Goal: Task Accomplishment & Management: Complete application form

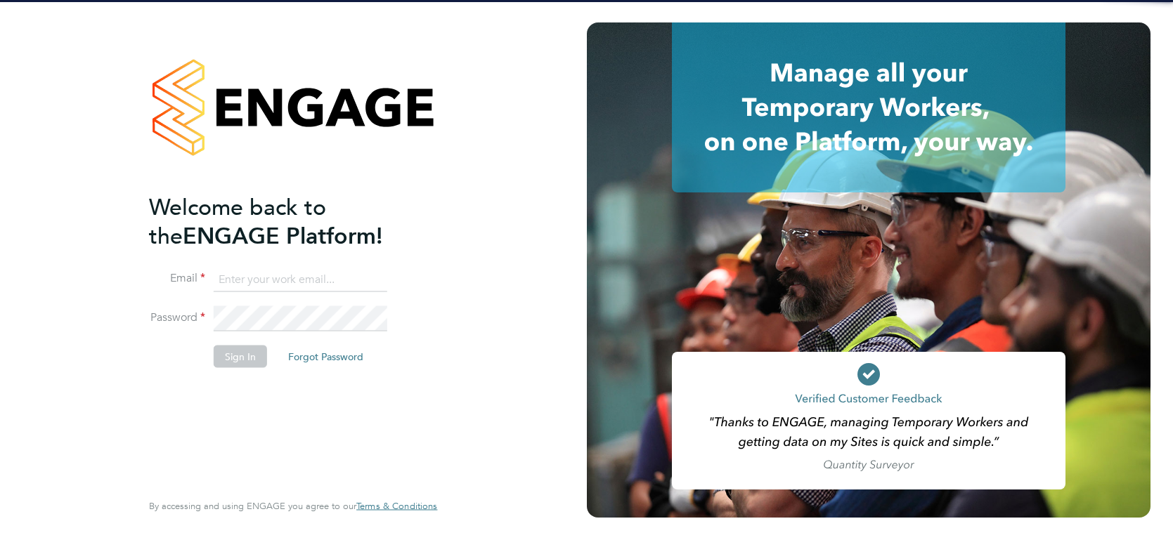
type input "[PERSON_NAME][EMAIL_ADDRESS][PERSON_NAME][DOMAIN_NAME]"
click at [250, 348] on button "Sign In" at bounding box center [240, 356] width 53 height 22
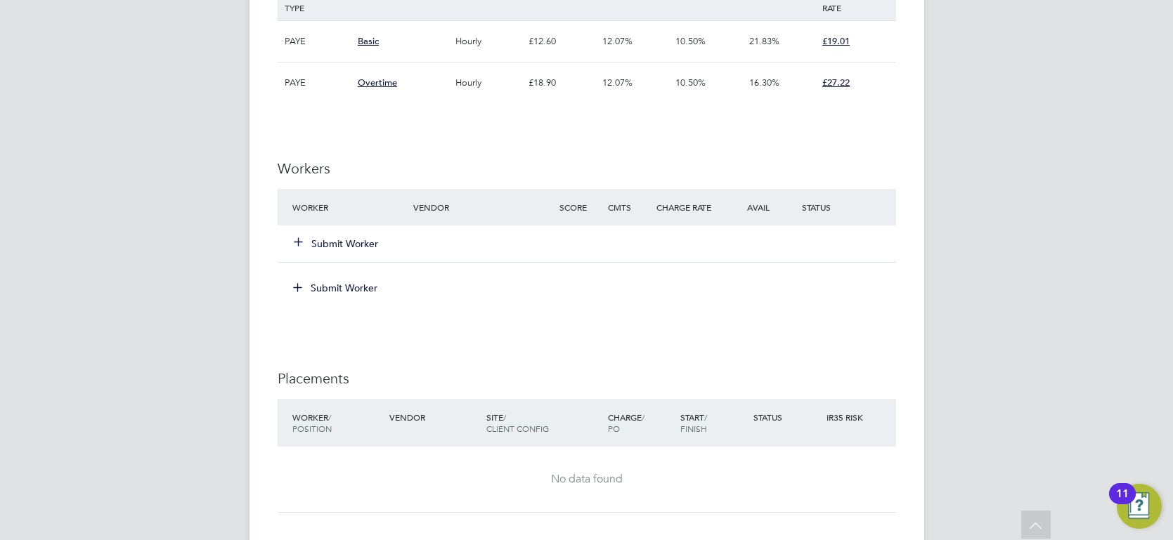
scroll to position [1001, 0]
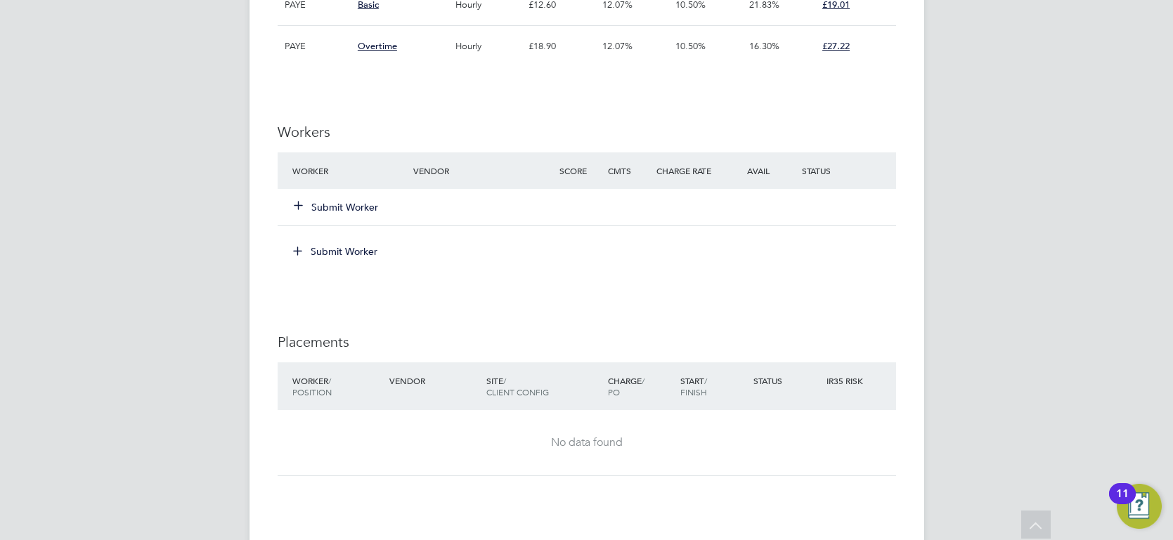
click at [362, 211] on button "Submit Worker" at bounding box center [336, 207] width 84 height 14
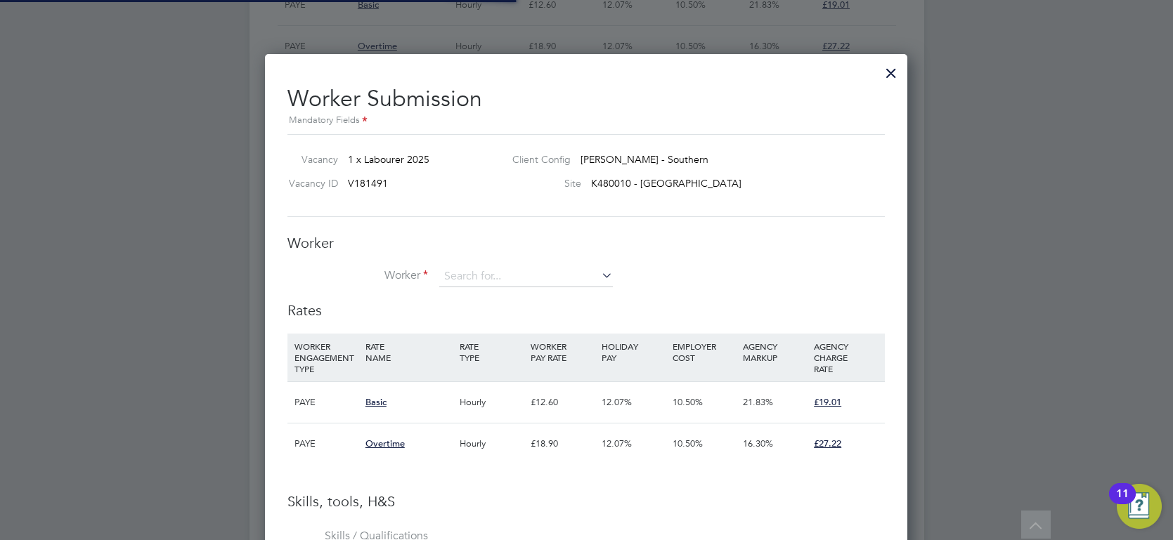
scroll to position [21, 365]
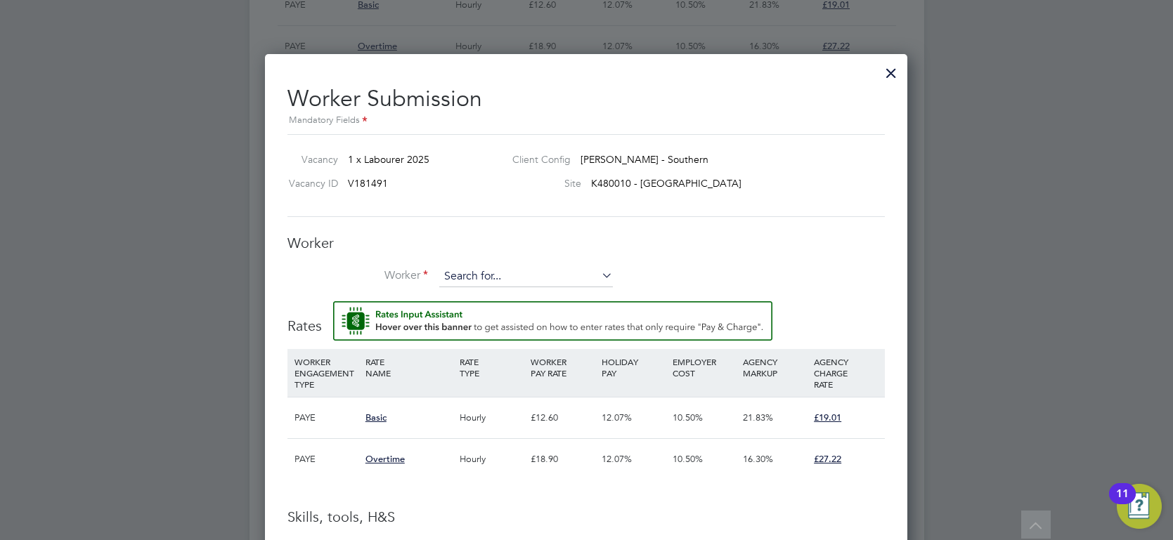
click at [525, 269] on input at bounding box center [526, 276] width 174 height 21
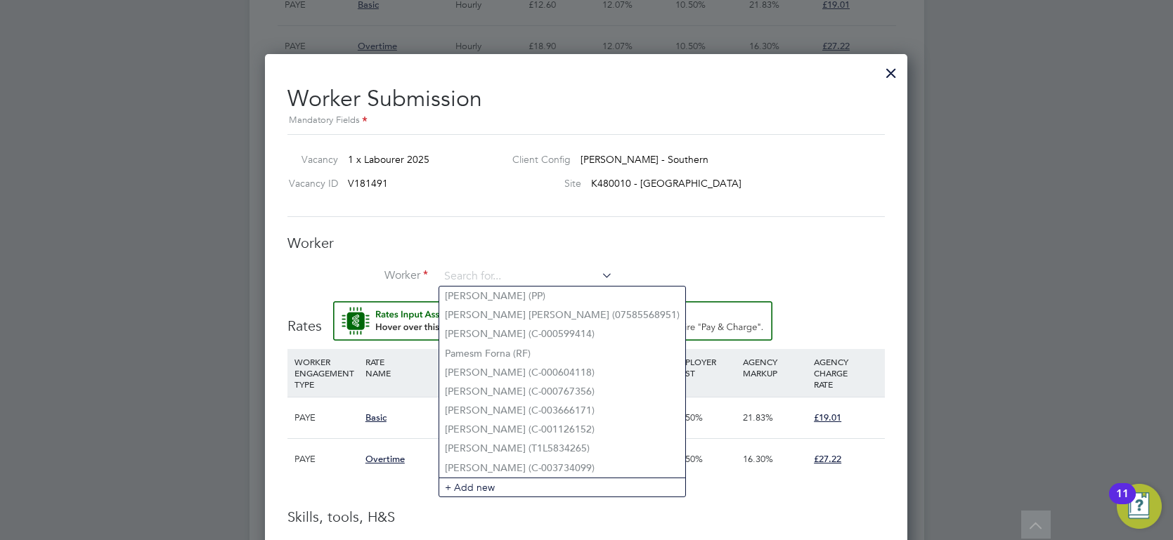
click at [478, 263] on div "Worker Worker Worker Engagement Type" at bounding box center [585, 267] width 597 height 67
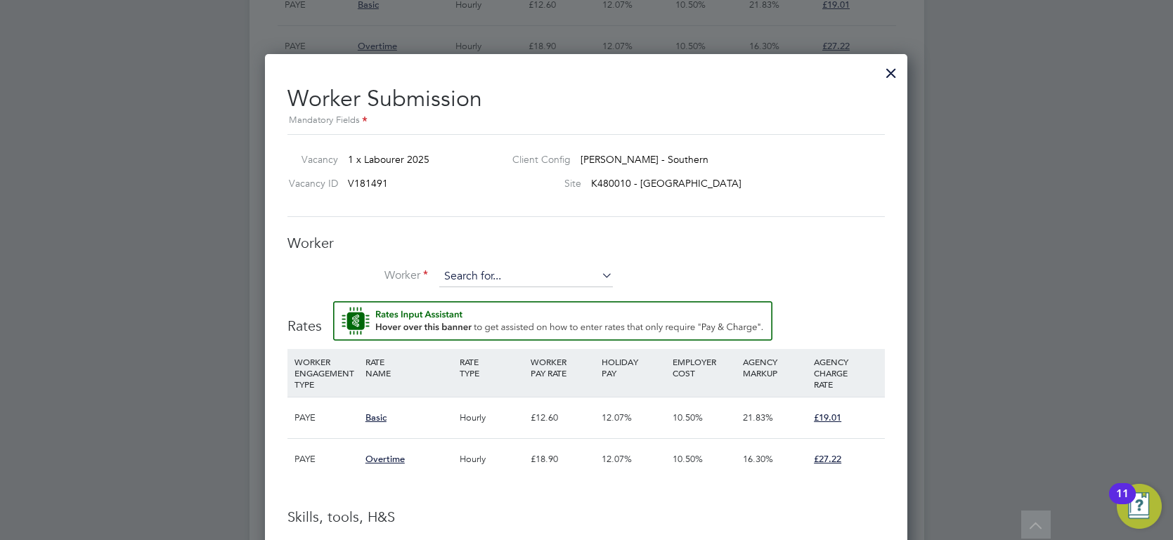
click at [473, 268] on input at bounding box center [526, 276] width 174 height 21
click at [472, 268] on input at bounding box center [526, 276] width 174 height 21
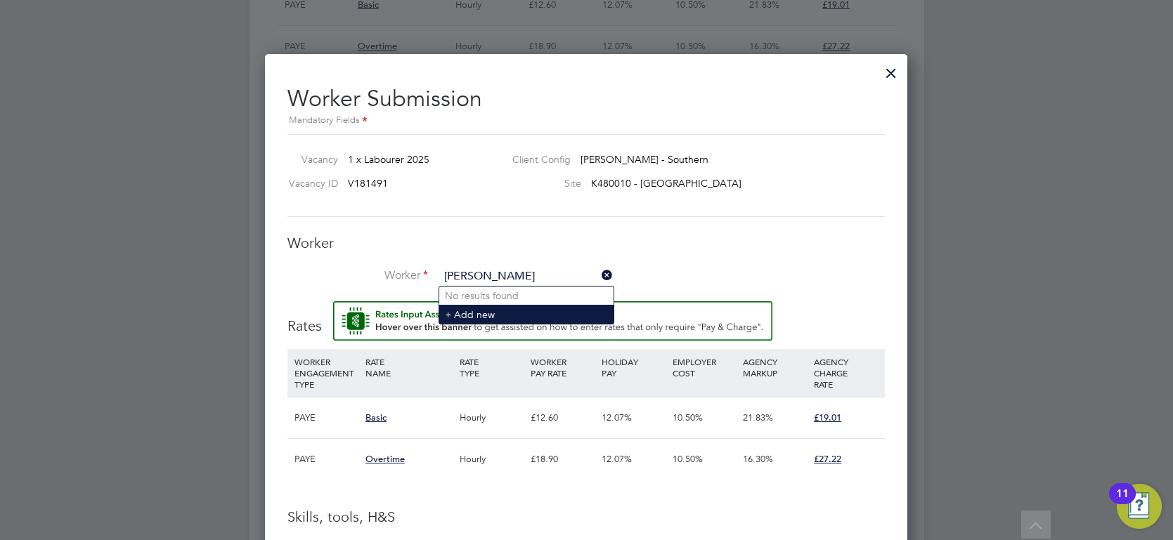
type input "Francis Ridley"
click at [477, 314] on li "+ Add new" at bounding box center [526, 314] width 174 height 19
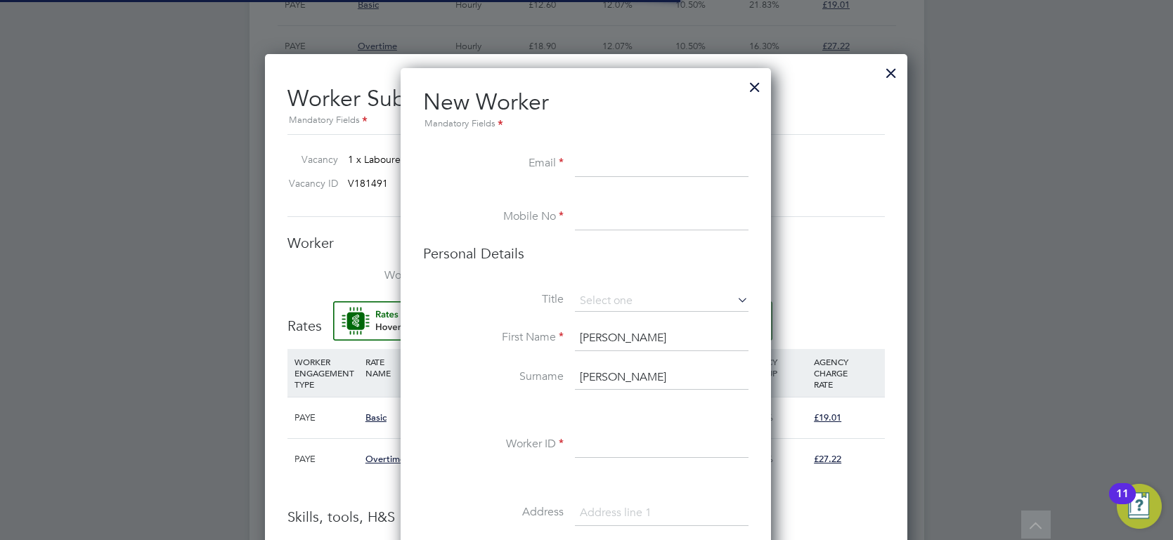
scroll to position [1248, 405]
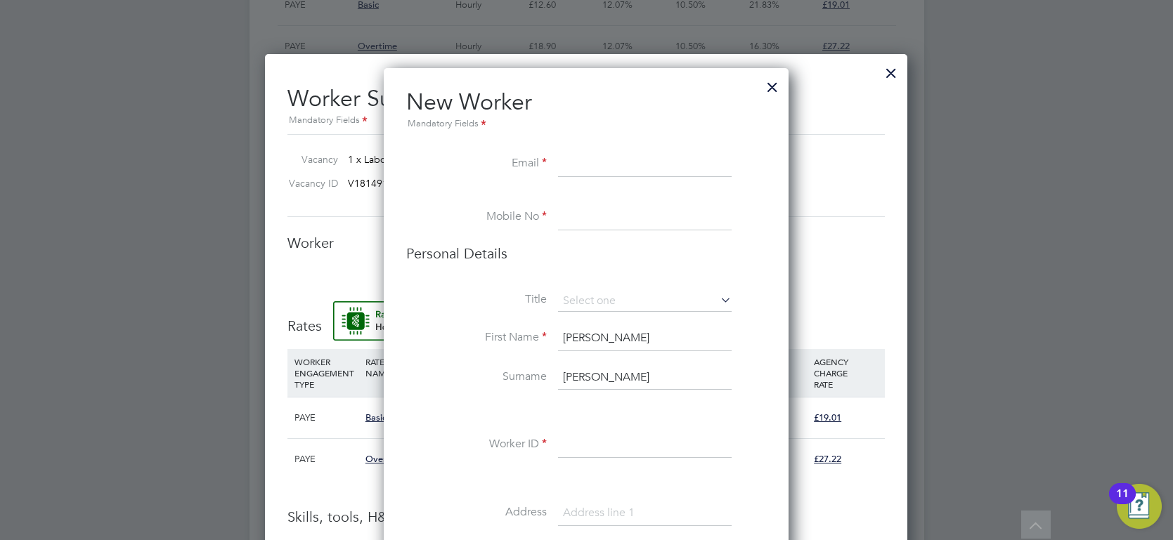
click at [577, 162] on input at bounding box center [645, 164] width 174 height 25
paste input "franswanson242@gmail.com"
type input "franswanson242@gmail.com"
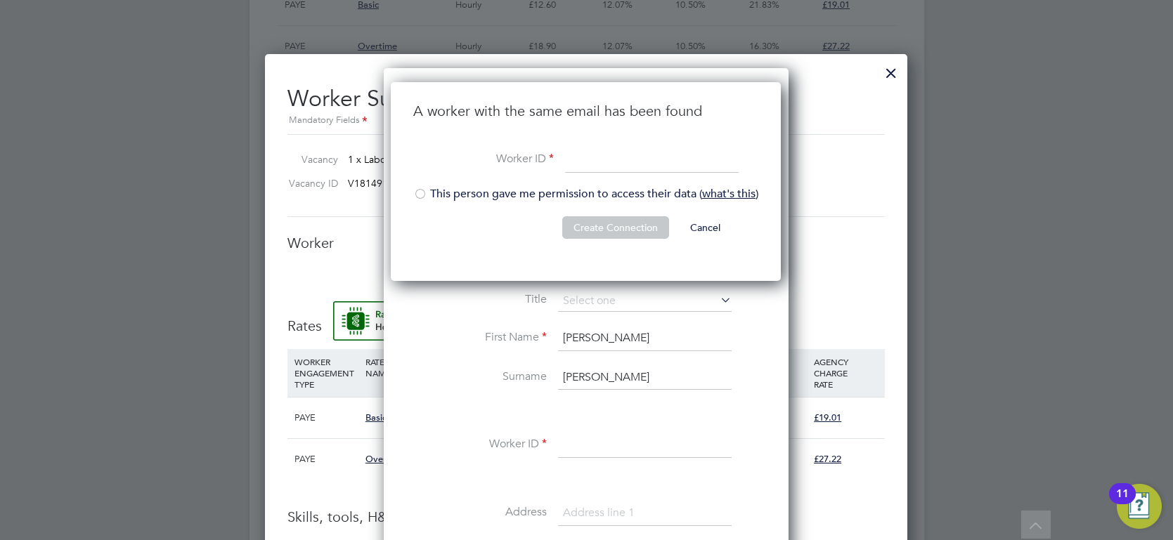
scroll to position [199, 391]
click at [574, 159] on input at bounding box center [652, 160] width 174 height 25
click at [599, 159] on input at bounding box center [652, 160] width 174 height 25
paste input "C-003068488"
type input "C-003068488"
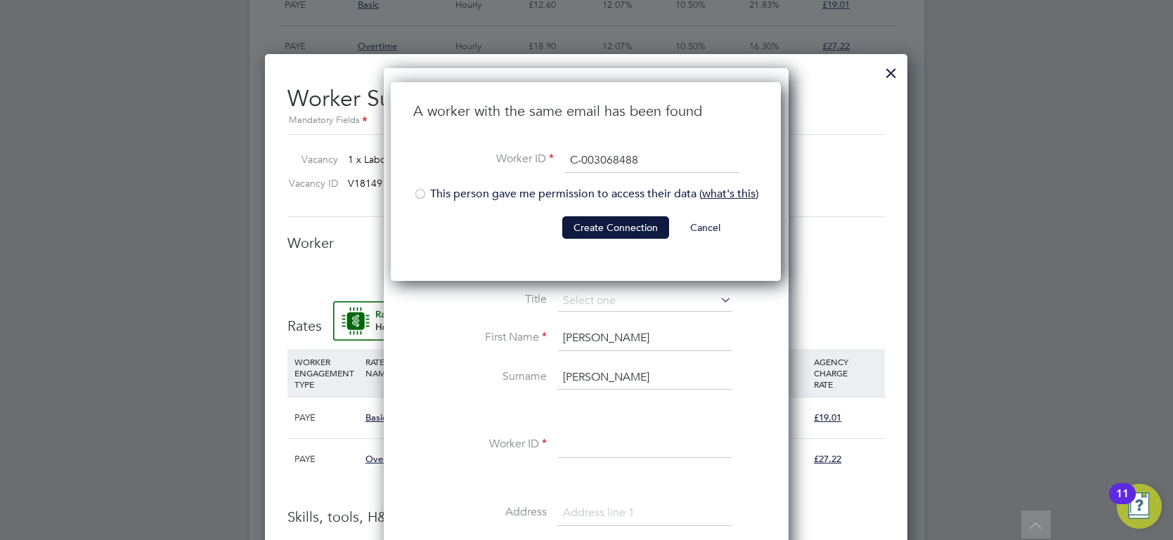
click at [432, 194] on li "This person gave me permission to access their data ( what's this )" at bounding box center [585, 201] width 345 height 29
click at [603, 228] on button "Create Connection" at bounding box center [615, 227] width 107 height 22
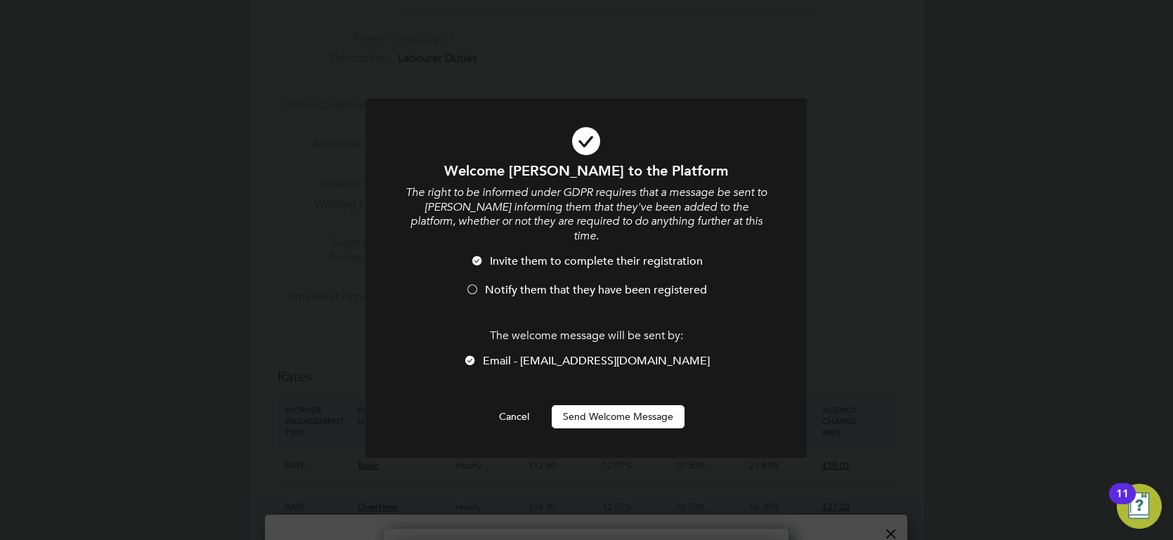
click at [613, 406] on button "Send Welcome Message" at bounding box center [617, 416] width 133 height 22
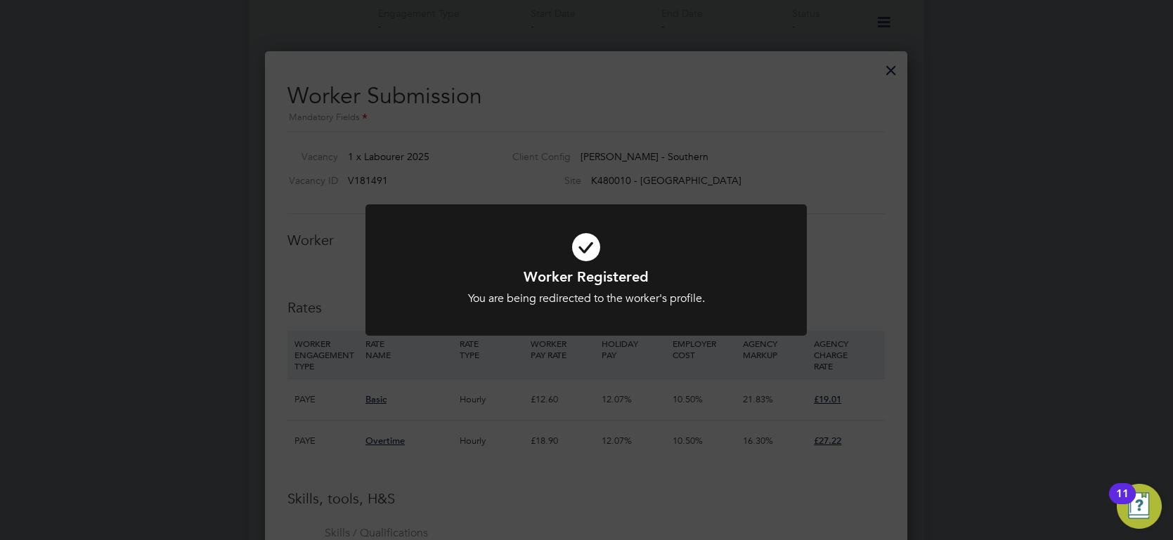
click at [798, 236] on div at bounding box center [585, 269] width 441 height 131
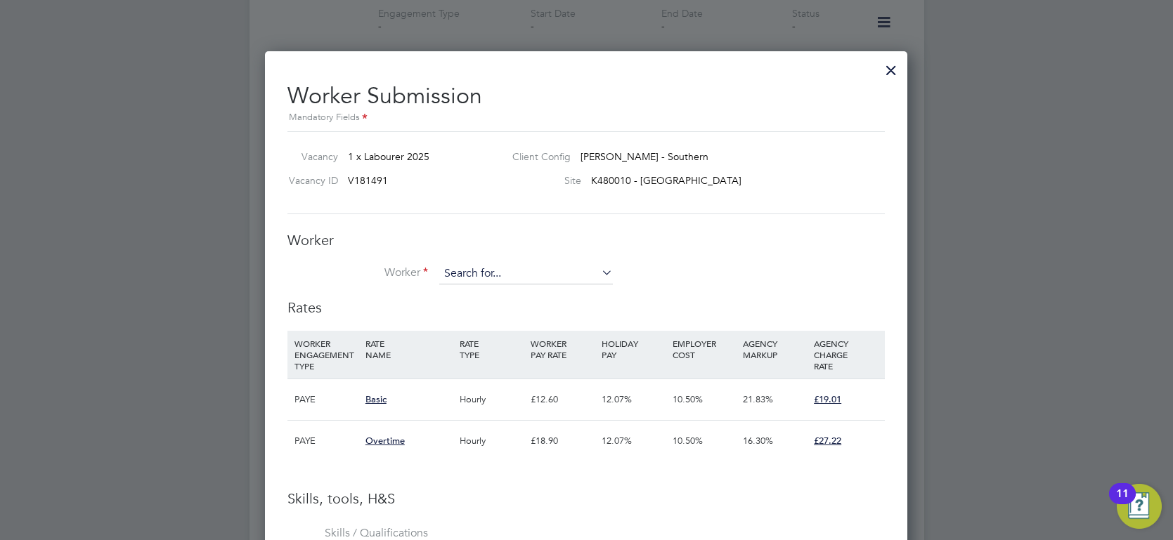
click at [550, 267] on input at bounding box center [526, 273] width 174 height 21
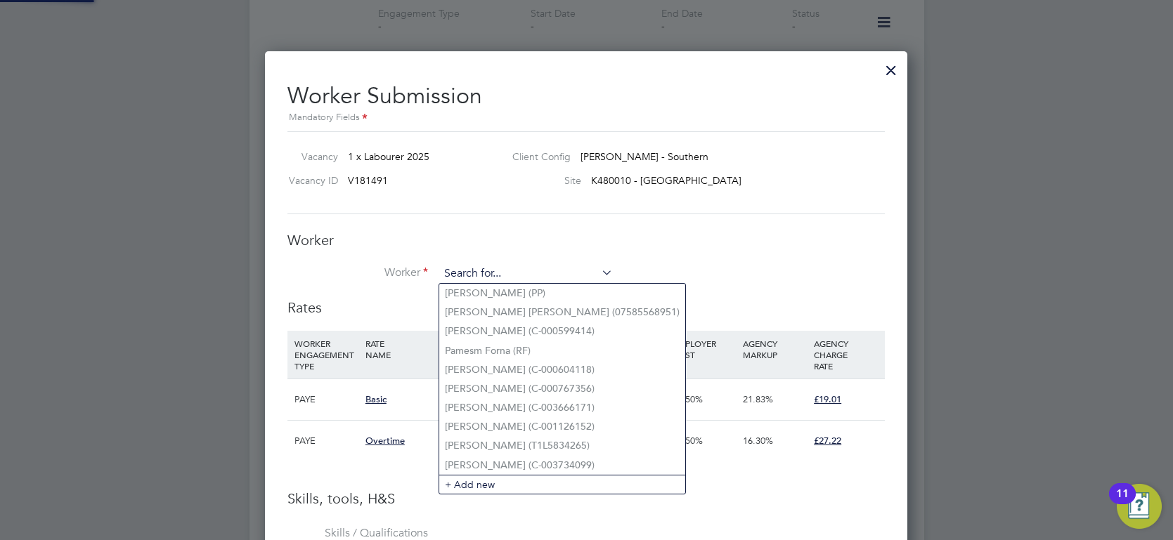
paste input "C-003068488"
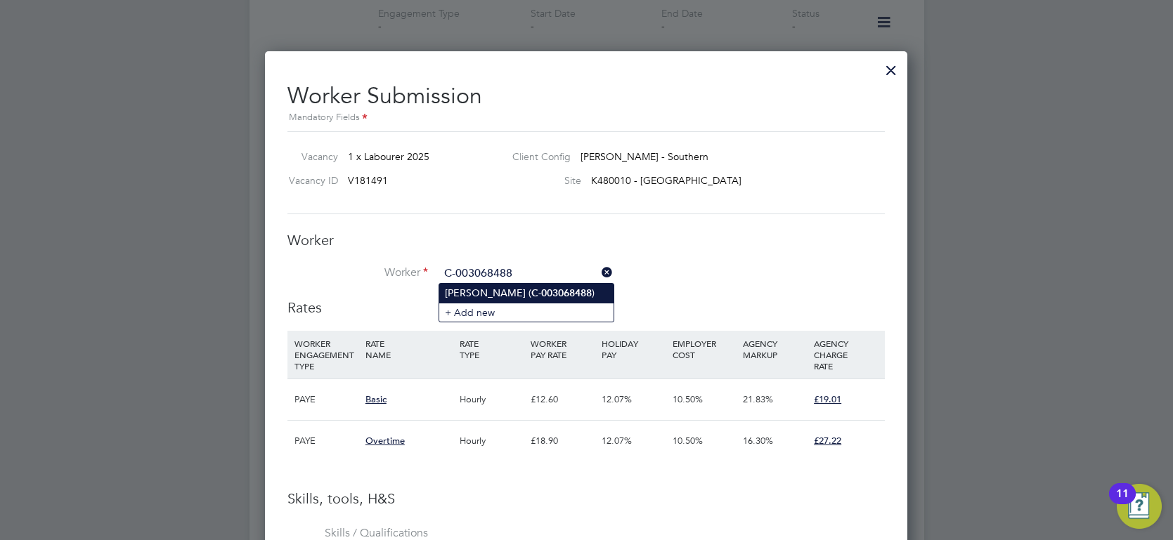
click at [522, 291] on li "Francis Ridley Swanson ( C-003068488 )" at bounding box center [526, 293] width 174 height 19
type input "Francis Ridley Swanson (C-003068488)"
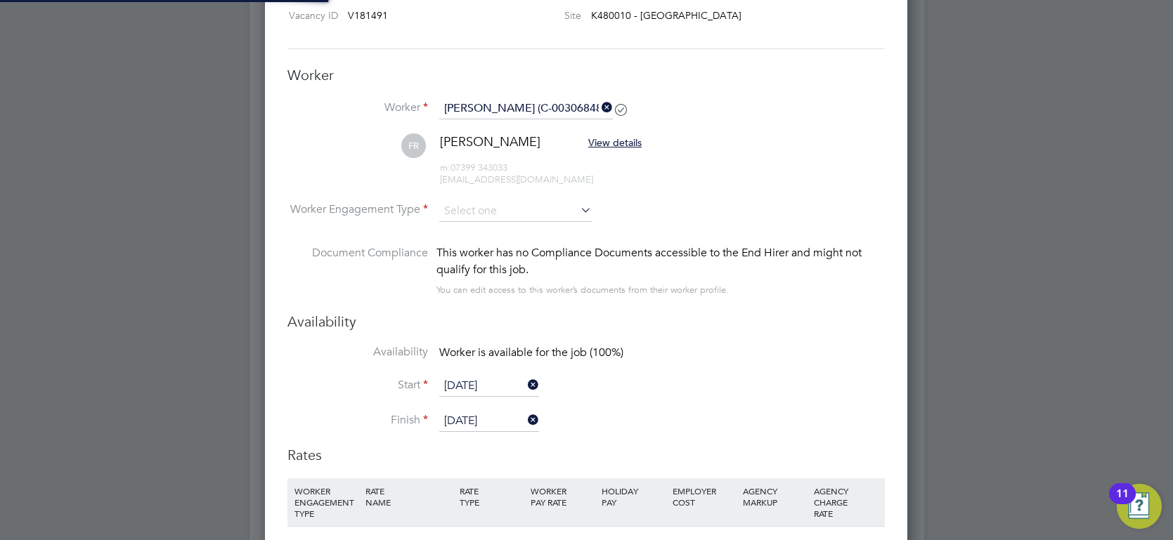
scroll to position [1171, 0]
click at [542, 208] on input at bounding box center [515, 209] width 152 height 21
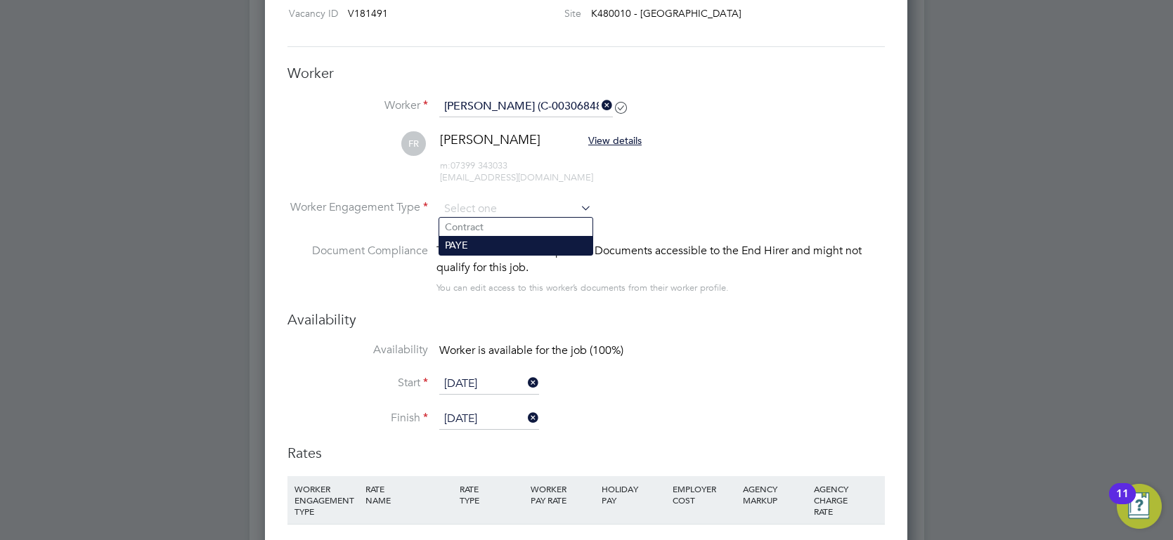
click at [490, 247] on li "PAYE" at bounding box center [515, 245] width 153 height 18
type input "PAYE"
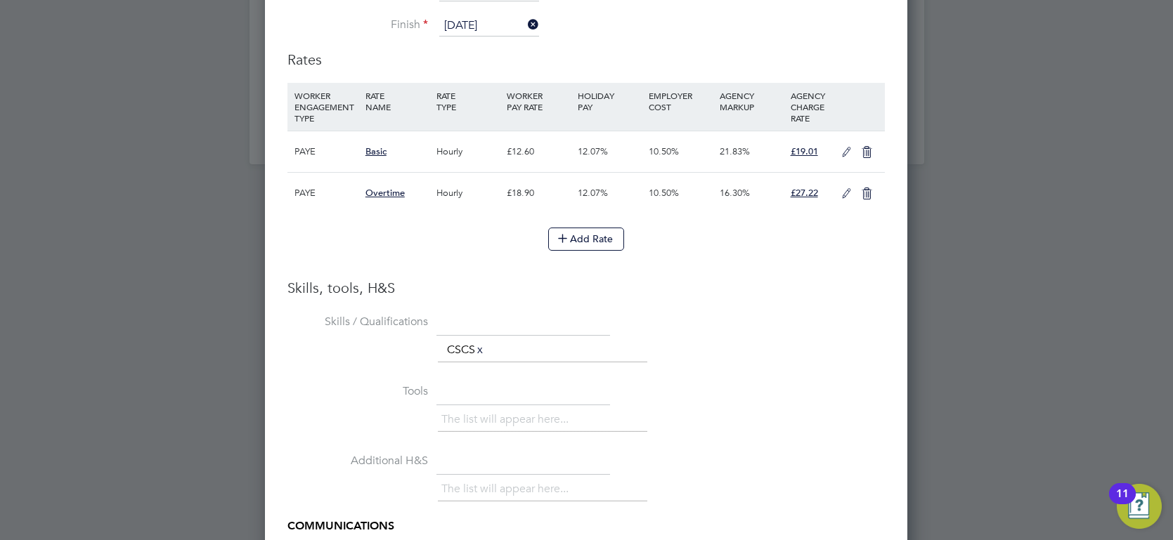
scroll to position [1597, 0]
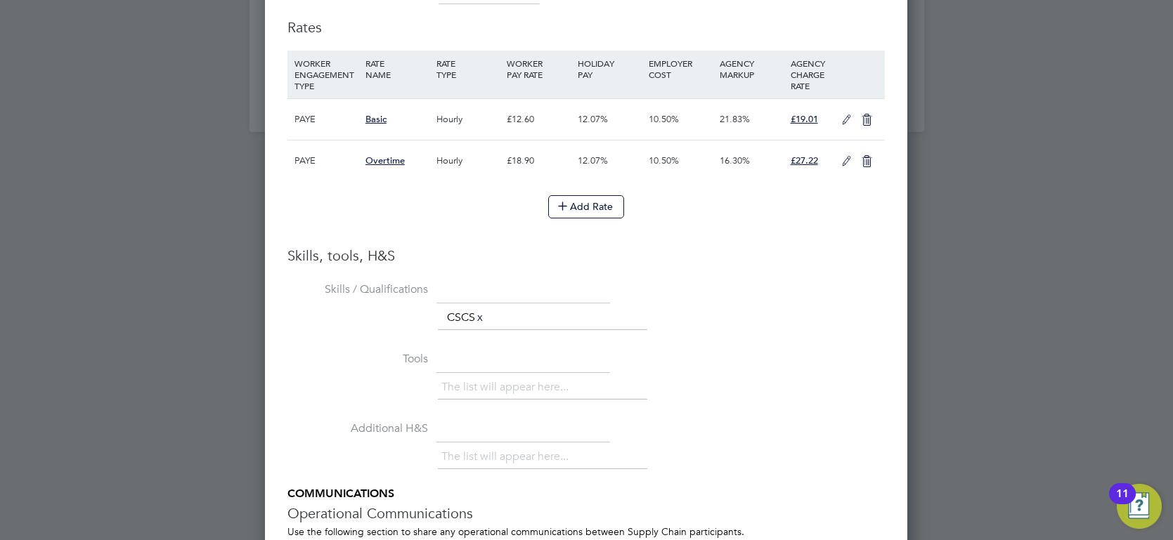
click at [842, 117] on icon at bounding box center [846, 120] width 18 height 11
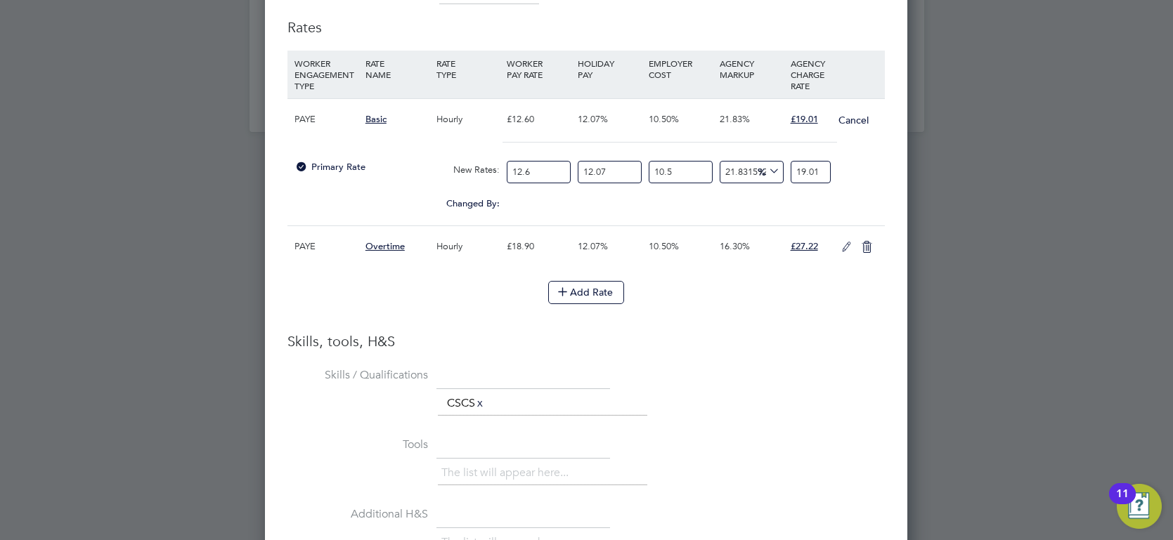
scroll to position [7, 6]
drag, startPoint x: 537, startPoint y: 170, endPoint x: 407, endPoint y: 158, distance: 130.5
click at [420, 162] on div "Primary Rate New Rates: 12.6 12.07 n/a 10.5 n/a 21.83159270851312 0 % 19.01" at bounding box center [585, 172] width 597 height 37
type input "1"
type input "1.5087301587301587"
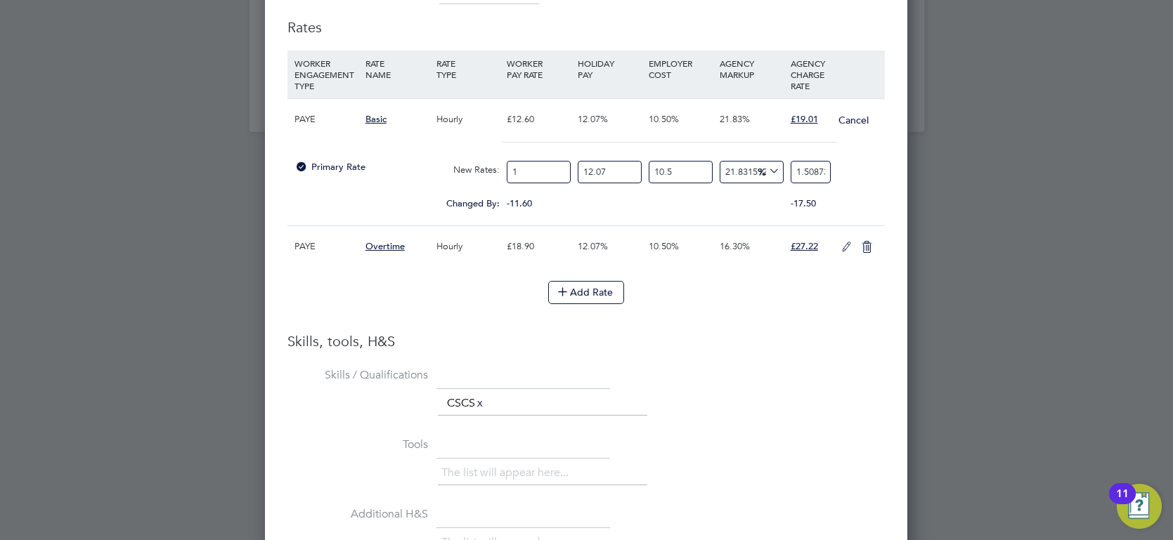
type input "14"
type input "21.122222222222224"
type input "14.12"
type input "21.30326984126984"
type input "14.12"
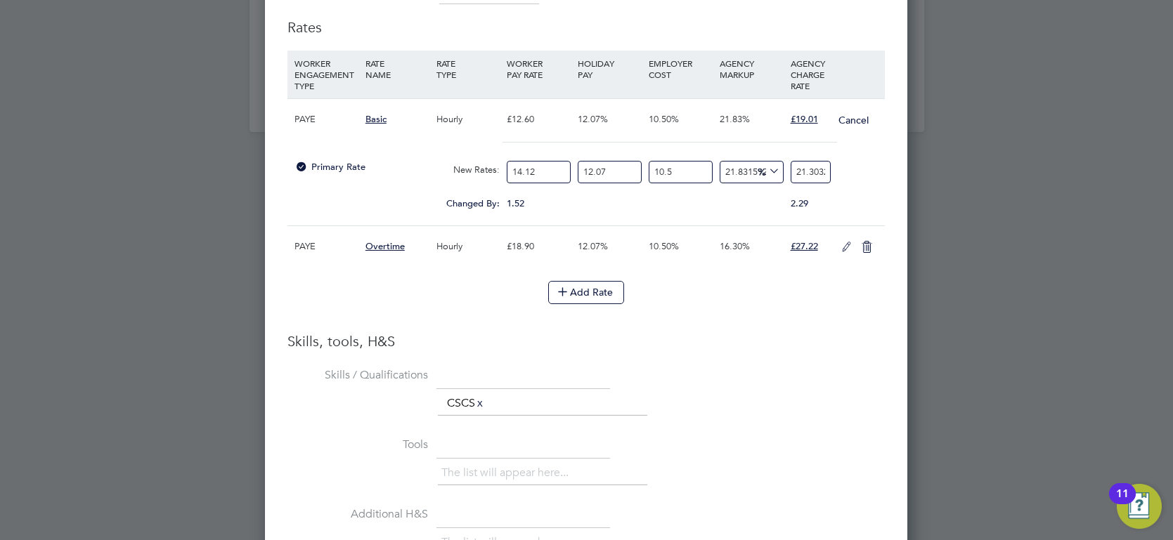
click at [464, 177] on div "Primary Rate New Rates: 14.12 12.07 n/a 10.5 n/a 21.83159270851312 3.8174360212…" at bounding box center [585, 172] width 597 height 37
type input "0"
type input "19.008896083938467"
drag, startPoint x: 903, startPoint y: 162, endPoint x: 929, endPoint y: 157, distance: 25.8
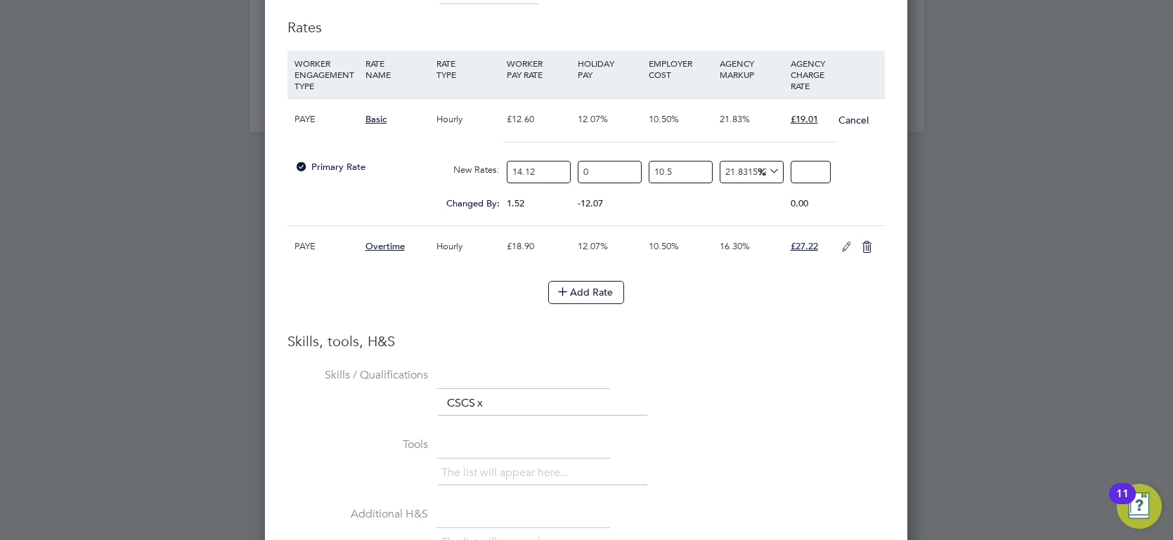
scroll to position [0, 0]
type input "-93.59081178777896"
type input "1"
type input "21.77457603219976"
type input "19.01"
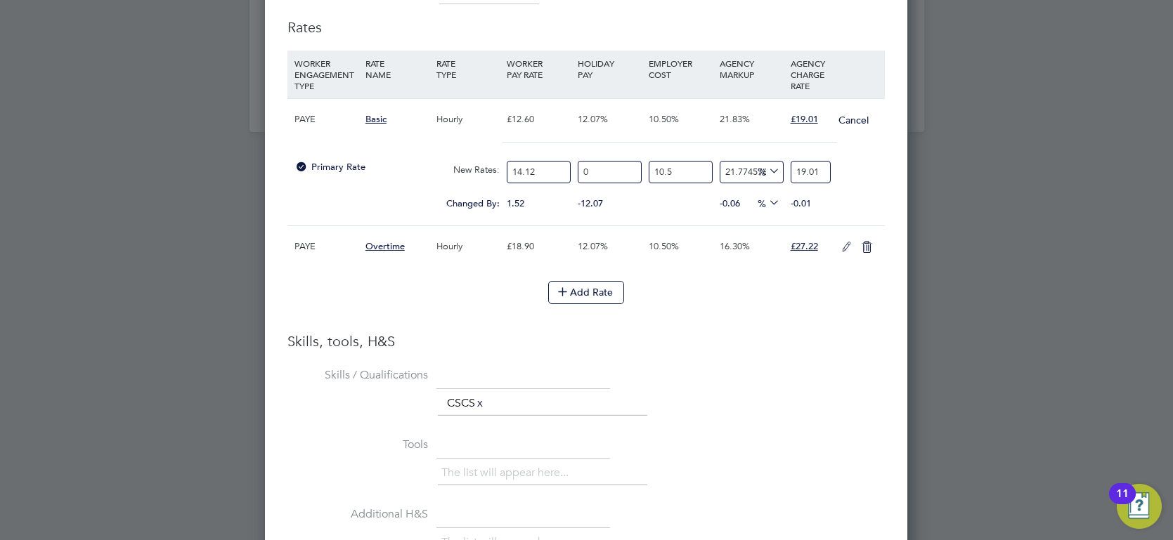
type input "21.838667914321974"
type input "19.01"
click at [847, 339] on h3 "Skills, tools, H&S" at bounding box center [585, 341] width 597 height 18
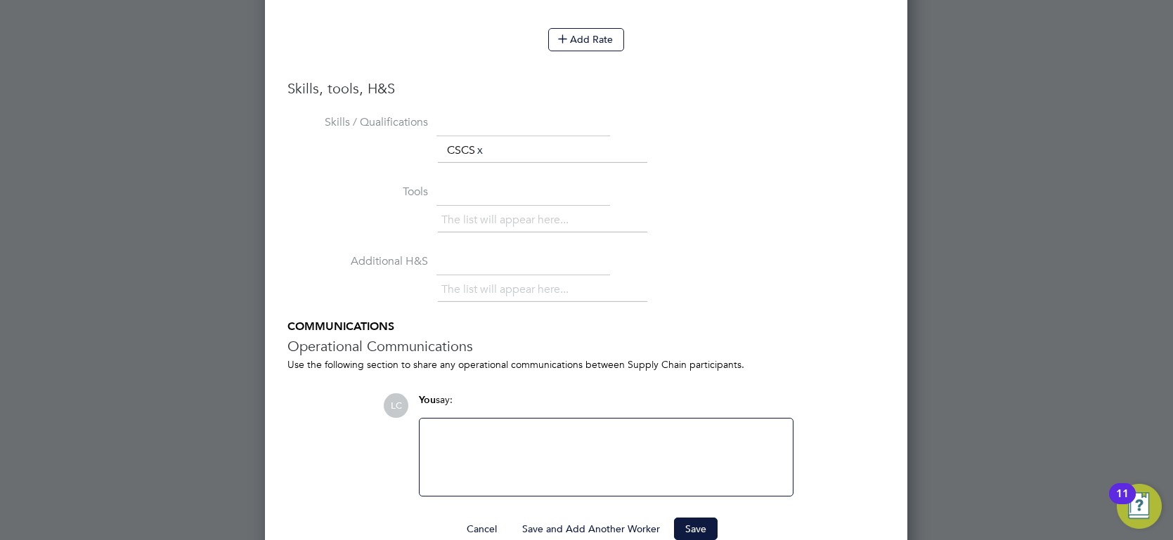
scroll to position [1873, 0]
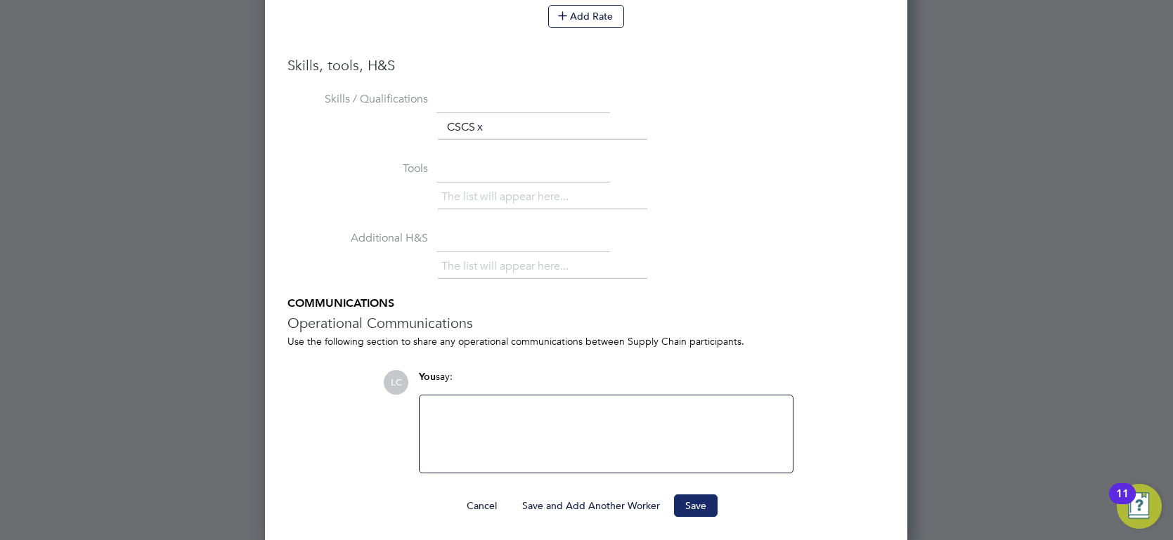
click at [697, 506] on button "Save" at bounding box center [696, 506] width 44 height 22
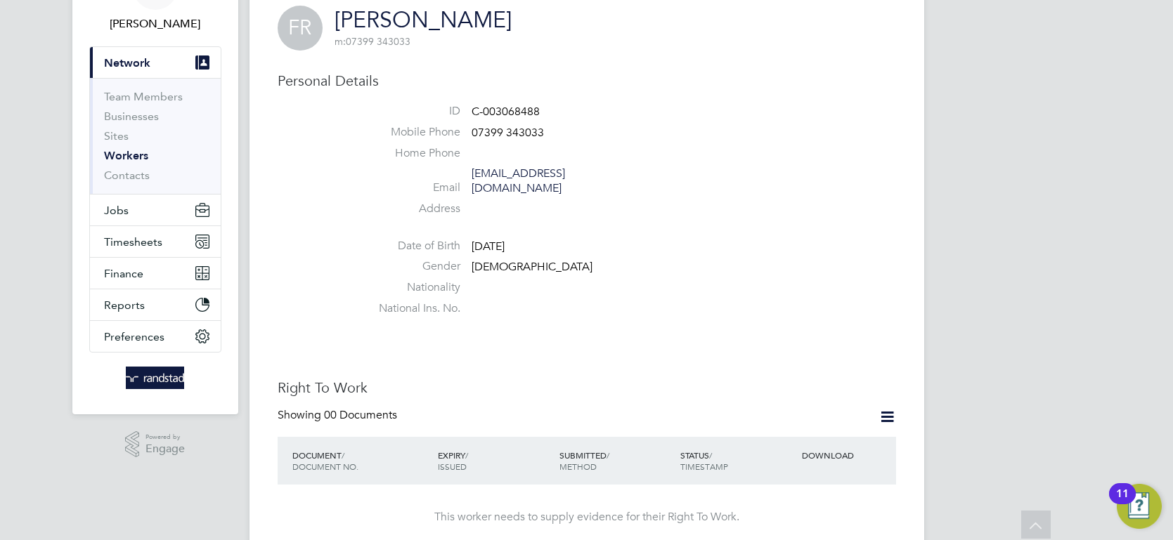
scroll to position [0, 0]
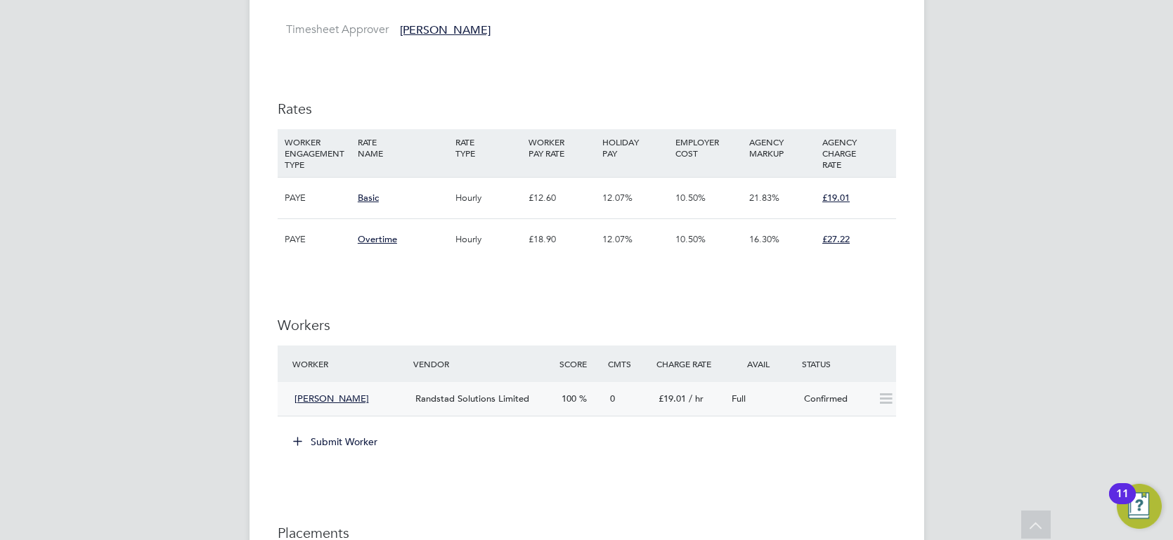
scroll to position [839, 0]
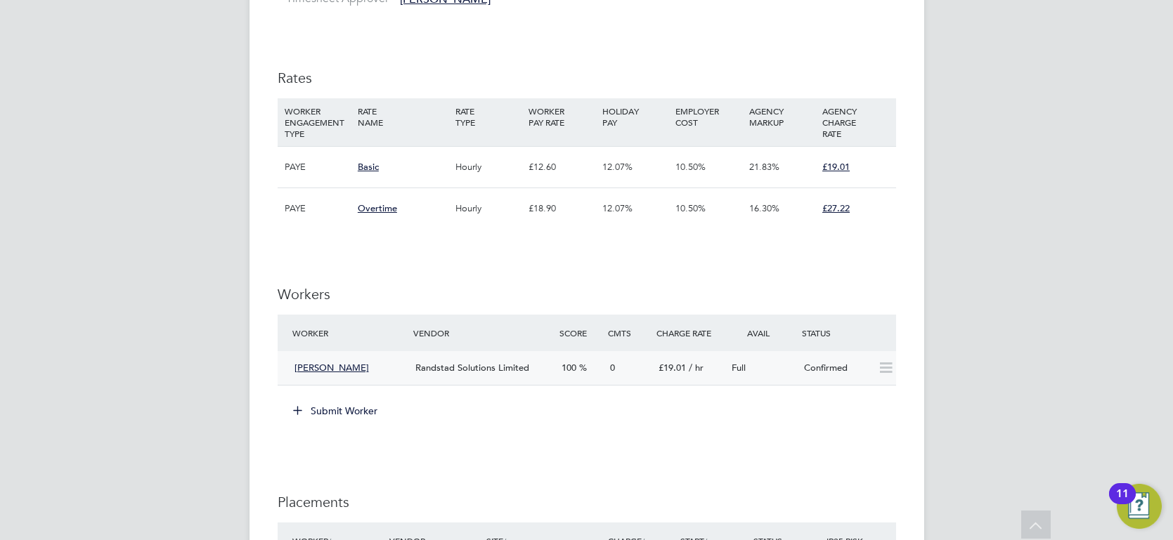
click at [886, 365] on icon at bounding box center [886, 368] width 18 height 11
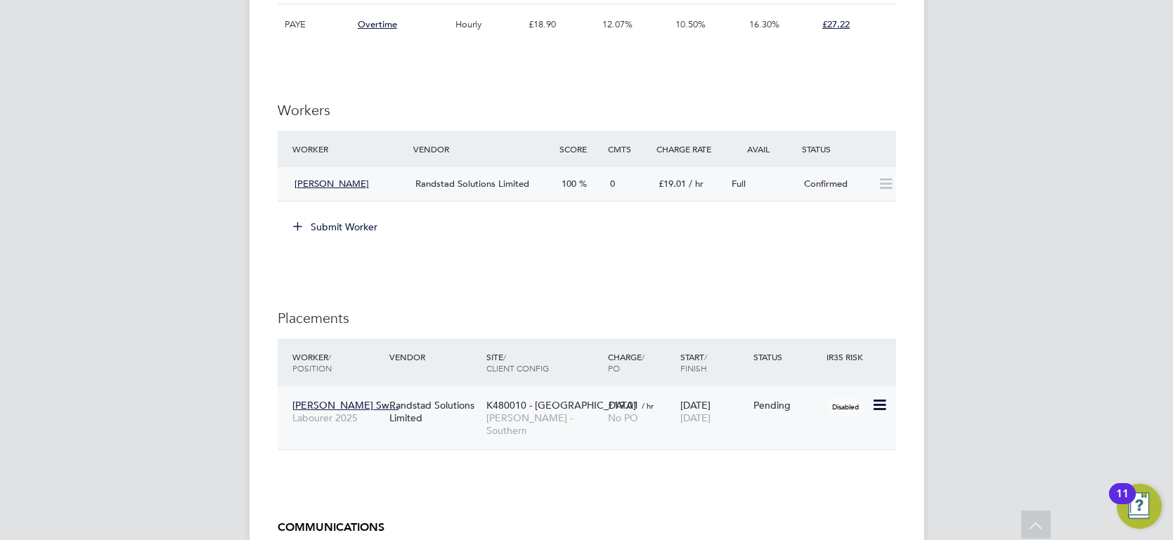
scroll to position [1035, 0]
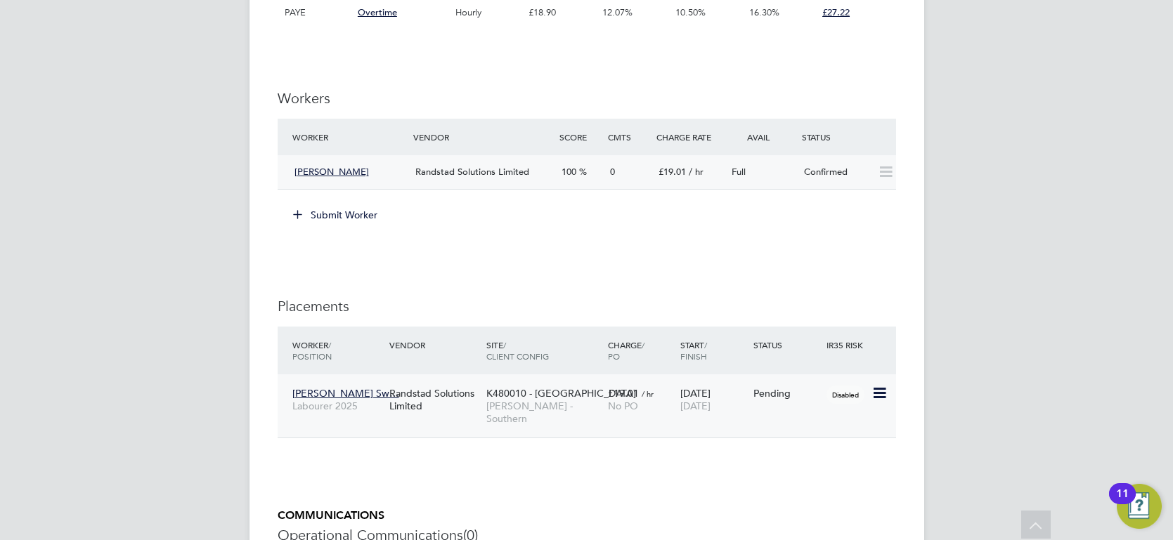
click at [875, 391] on icon at bounding box center [878, 393] width 14 height 17
click at [764, 478] on li "Start" at bounding box center [814, 480] width 144 height 20
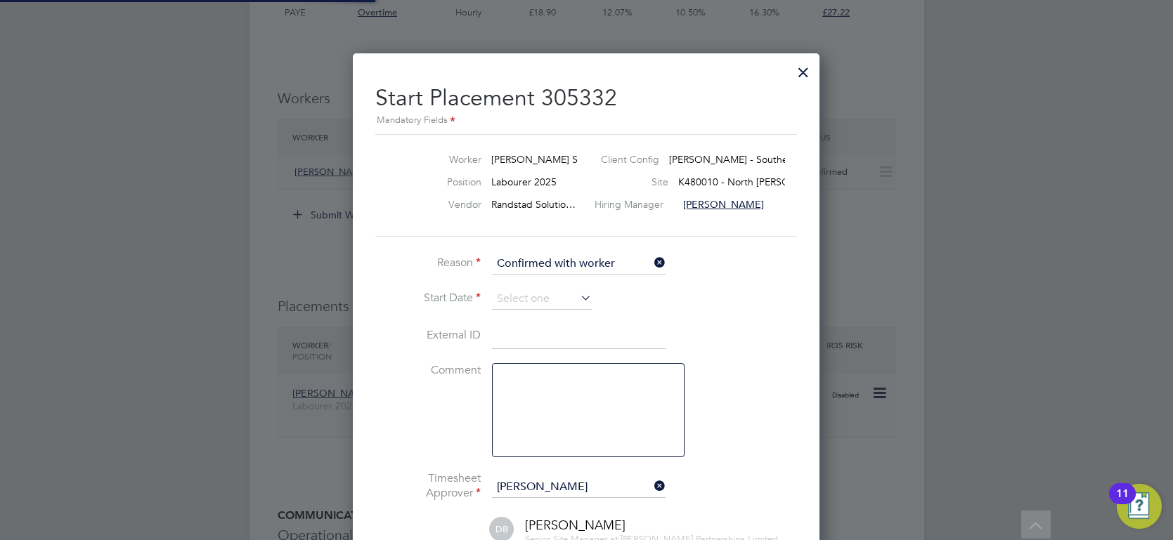
scroll to position [7, 6]
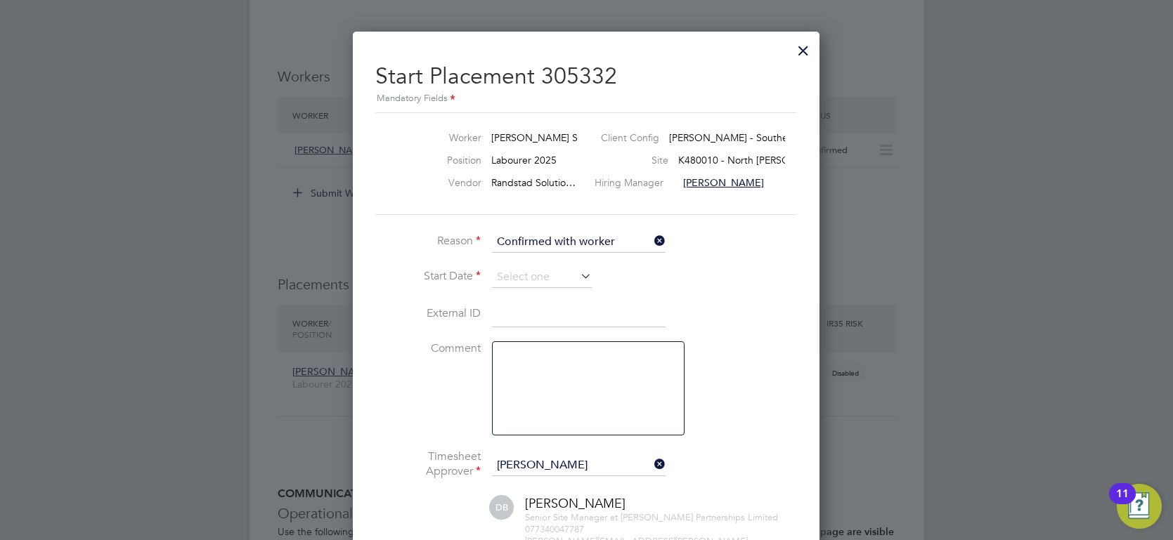
click at [569, 257] on li "Reason Confirmed with worker" at bounding box center [586, 249] width 422 height 35
click at [566, 263] on li "Reason Confirmed with worker" at bounding box center [586, 249] width 422 height 35
click at [558, 268] on input at bounding box center [542, 277] width 100 height 21
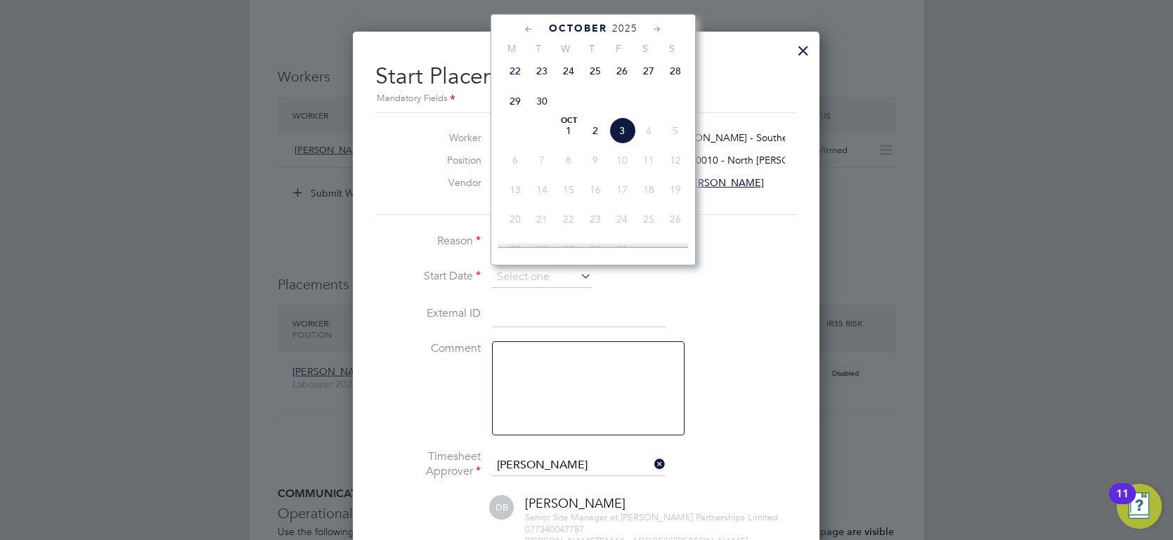
click at [518, 105] on span "29" at bounding box center [515, 101] width 27 height 27
type input "29 Sep 2025"
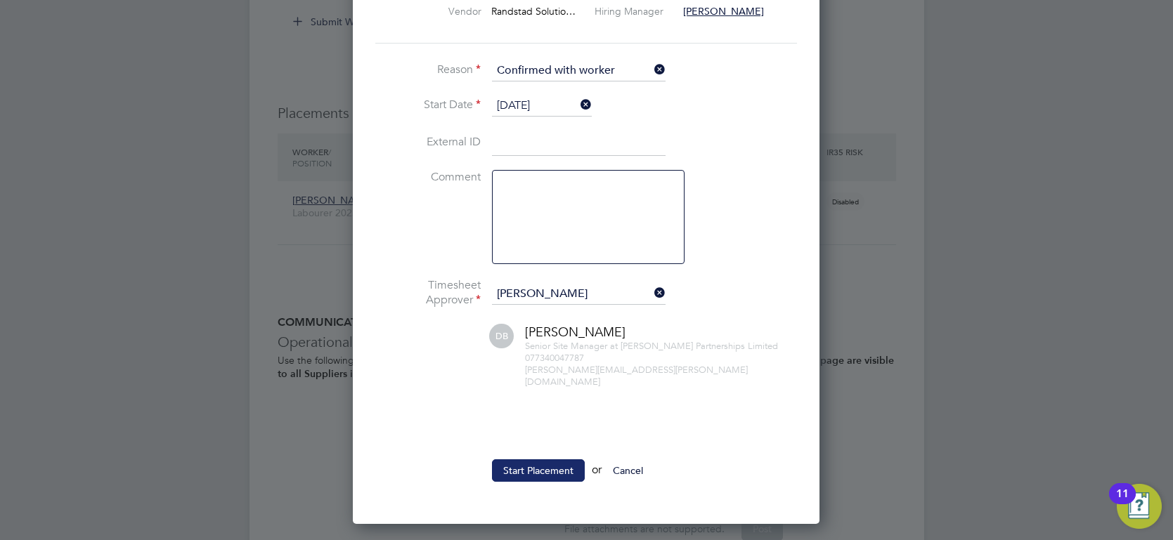
click at [528, 459] on button "Start Placement" at bounding box center [538, 470] width 93 height 22
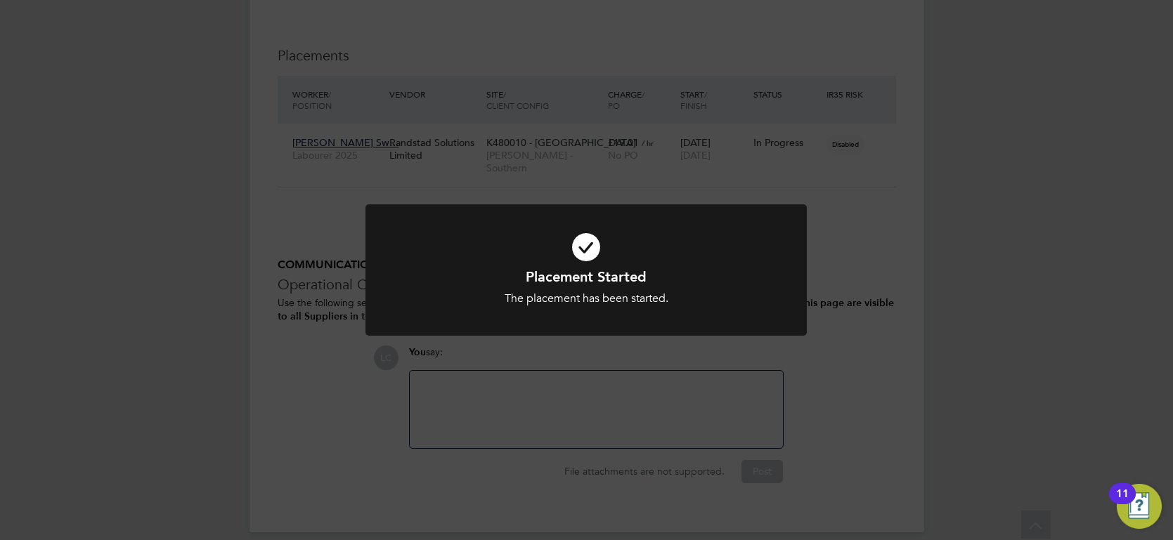
click at [1003, 192] on div "Placement Started The placement has been started. Cancel Okay" at bounding box center [586, 270] width 1173 height 540
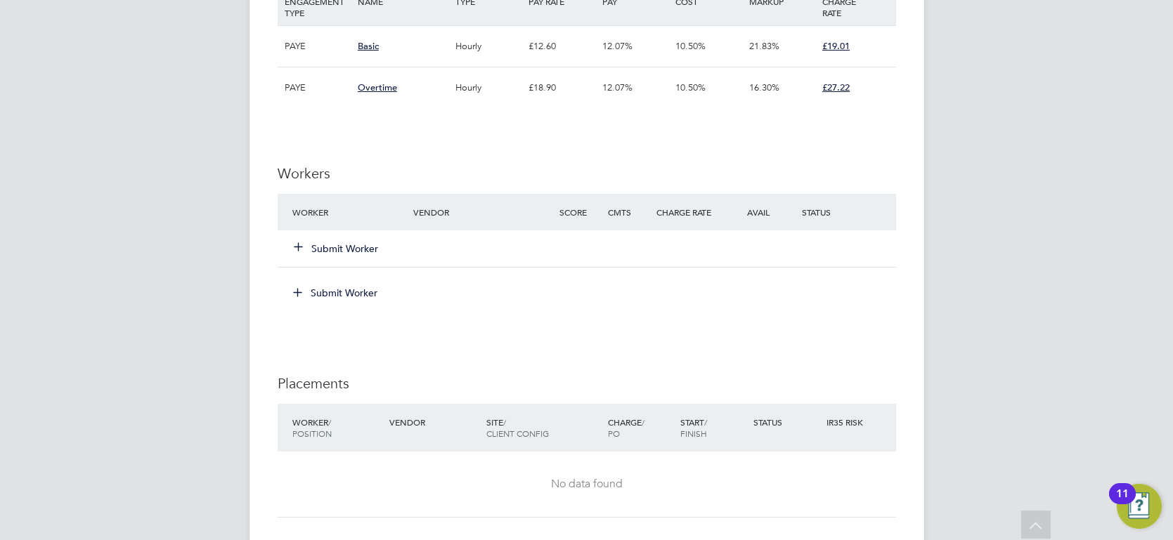
scroll to position [967, 0]
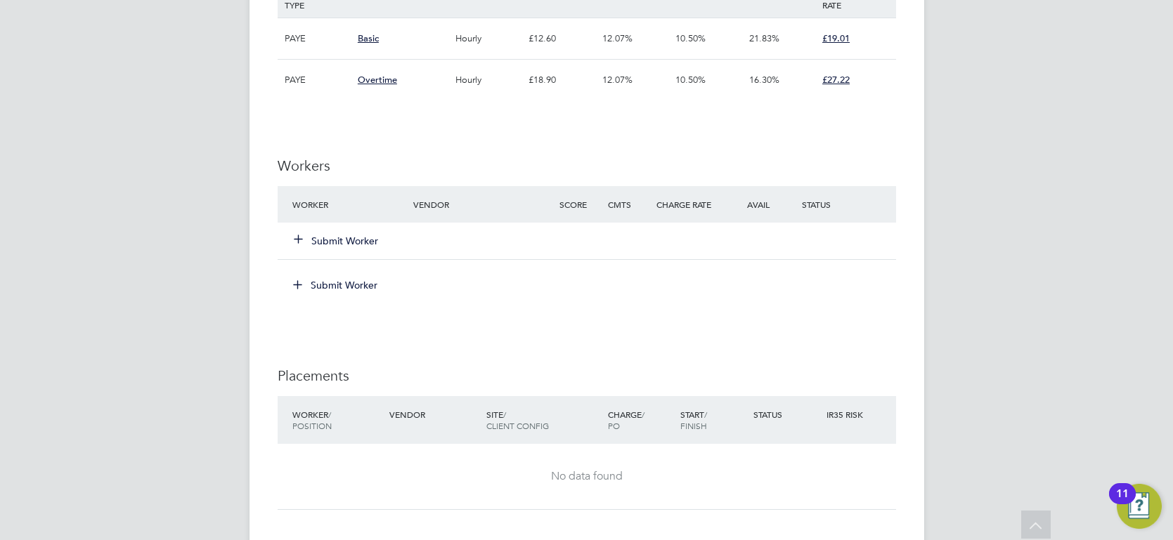
click at [328, 248] on div "Submit Worker" at bounding box center [361, 240] width 145 height 25
click at [331, 242] on button "Submit Worker" at bounding box center [336, 241] width 84 height 14
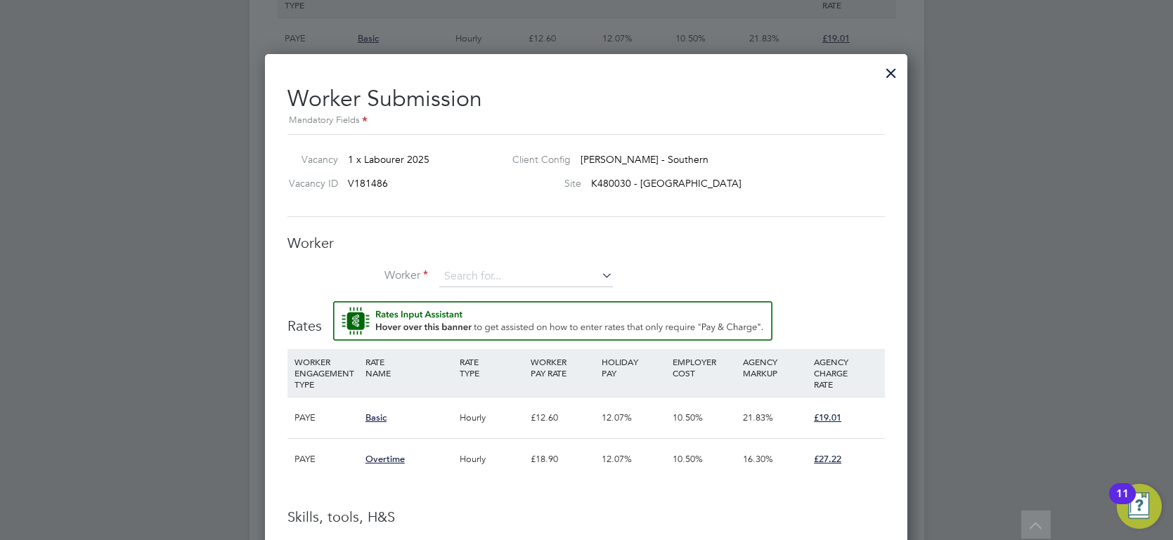
click at [500, 259] on div "Worker Worker Worker Engagement Type" at bounding box center [585, 267] width 597 height 67
click at [490, 262] on div "Worker Worker Worker Engagement Type" at bounding box center [585, 267] width 597 height 67
click at [484, 273] on input at bounding box center [526, 276] width 174 height 21
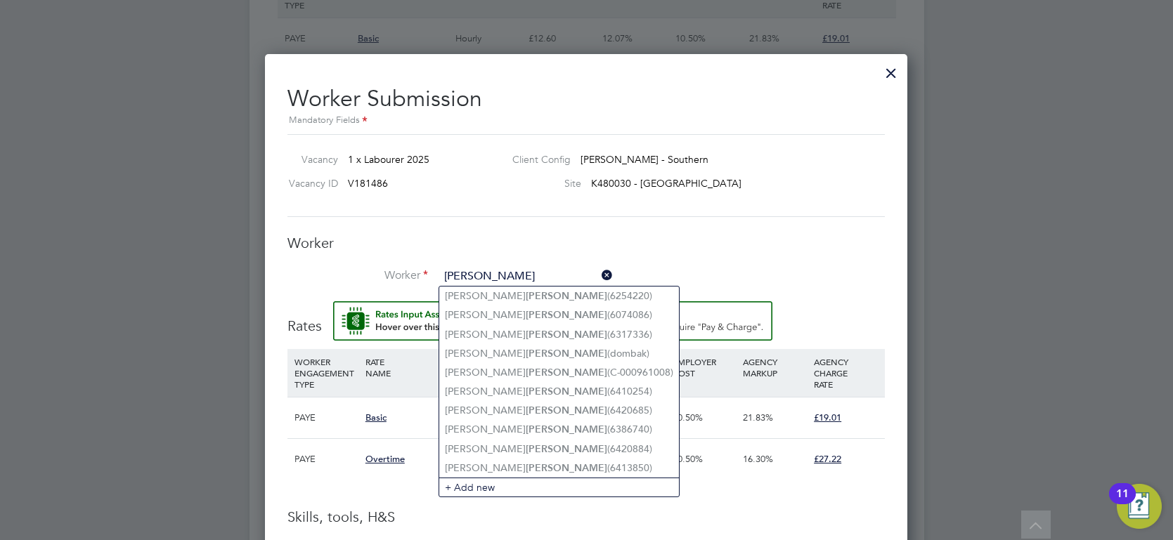
drag, startPoint x: 493, startPoint y: 273, endPoint x: 471, endPoint y: 268, distance: 22.9
click at [471, 268] on input "Baker" at bounding box center [526, 276] width 174 height 21
type input "Baker"
click at [599, 274] on icon at bounding box center [599, 276] width 0 height 20
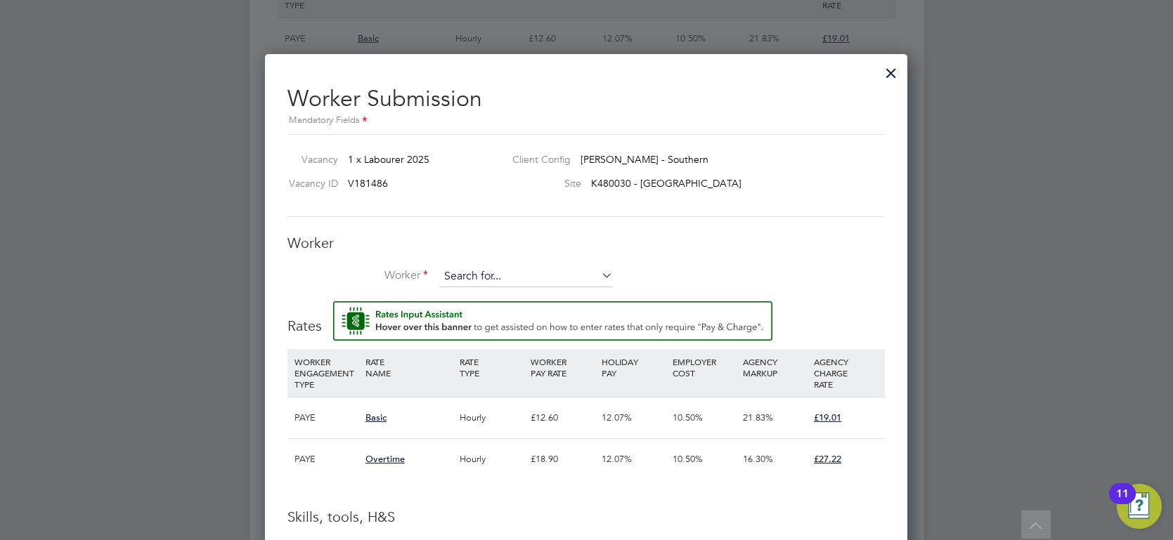
click at [525, 277] on input at bounding box center [526, 276] width 174 height 21
click at [530, 292] on li "Mark Baker (C-004580019)" at bounding box center [531, 296] width 185 height 19
type input "Mark Baker (C-004580019)"
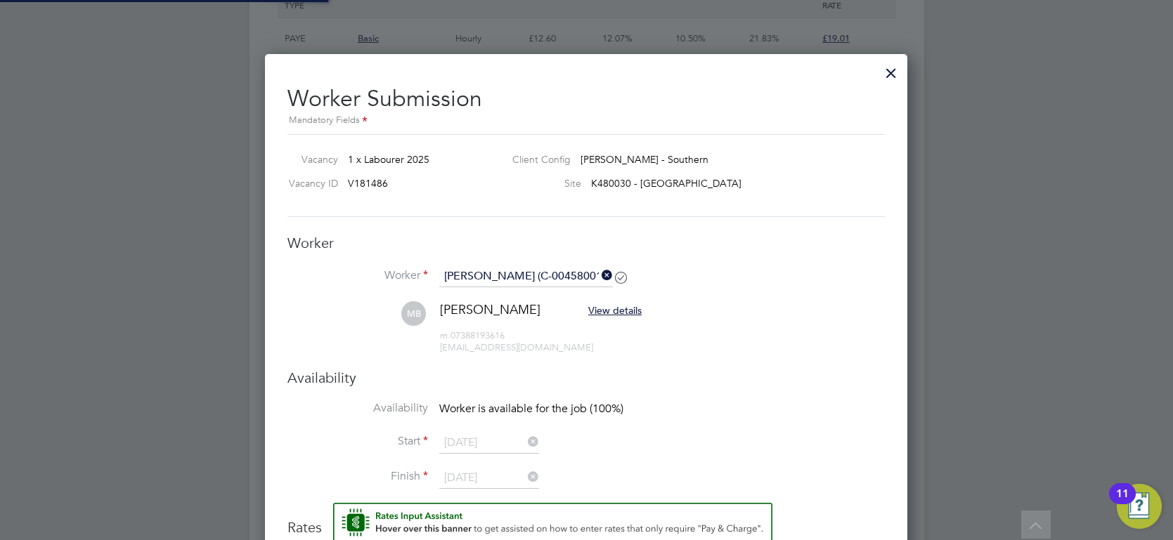
scroll to position [1248, 642]
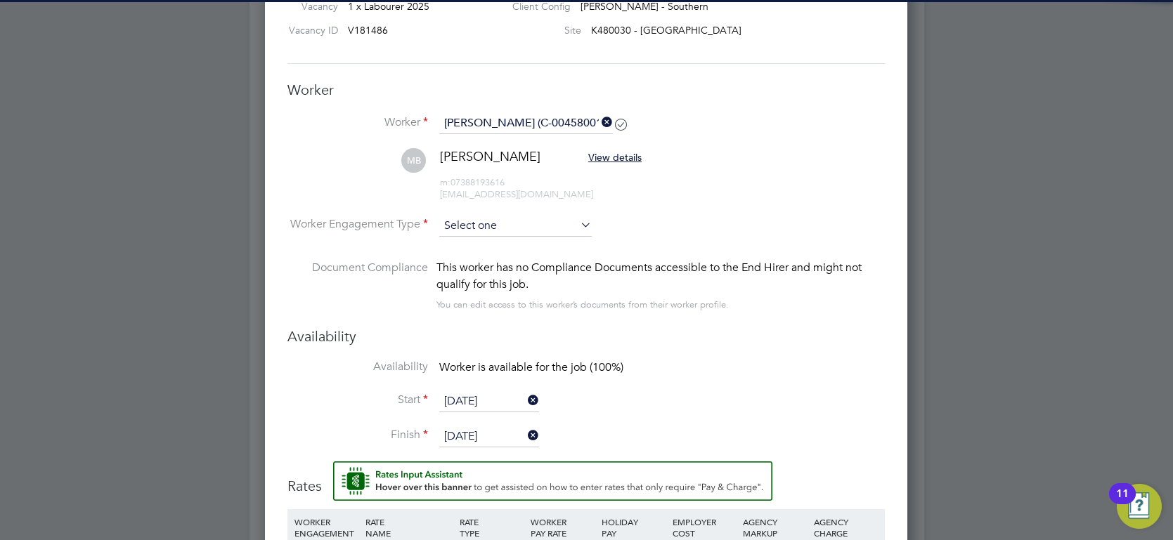
click at [525, 232] on input at bounding box center [515, 226] width 152 height 21
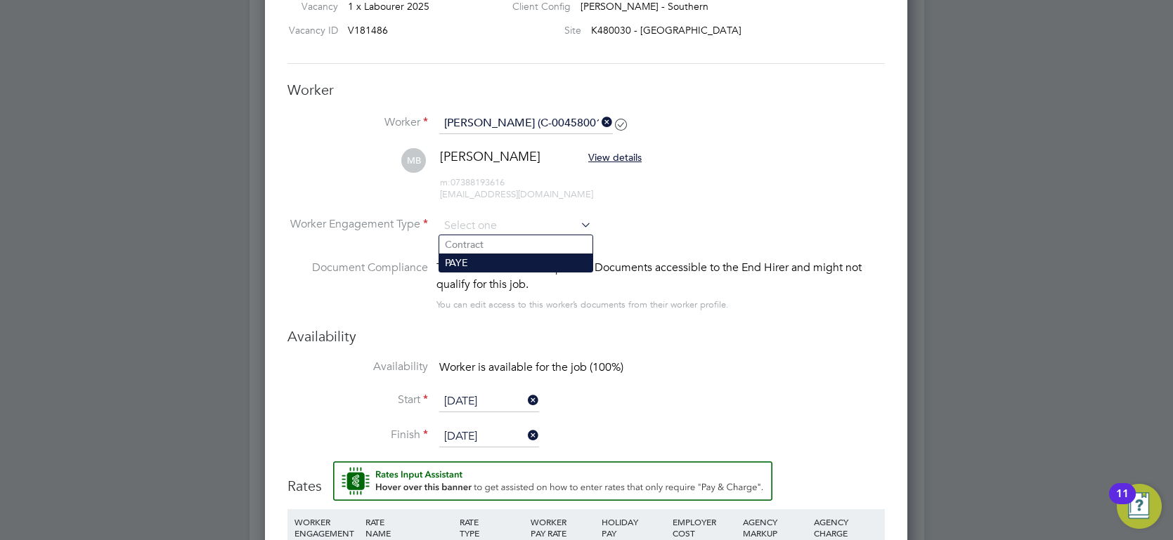
click at [495, 256] on li "PAYE" at bounding box center [515, 263] width 153 height 18
type input "PAYE"
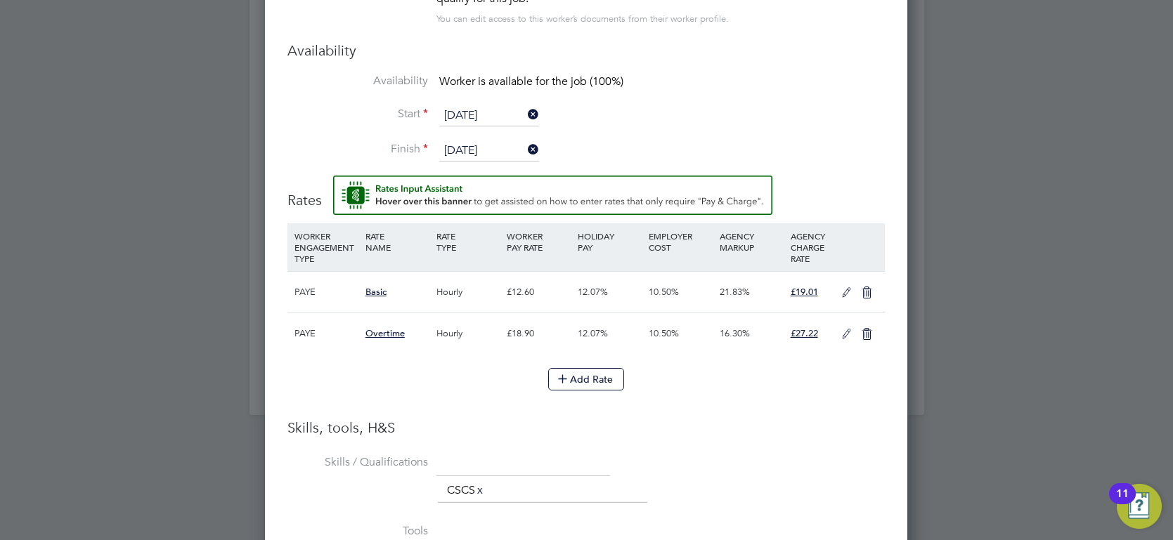
click at [706, 419] on h3 "Skills, tools, H&S" at bounding box center [585, 428] width 597 height 18
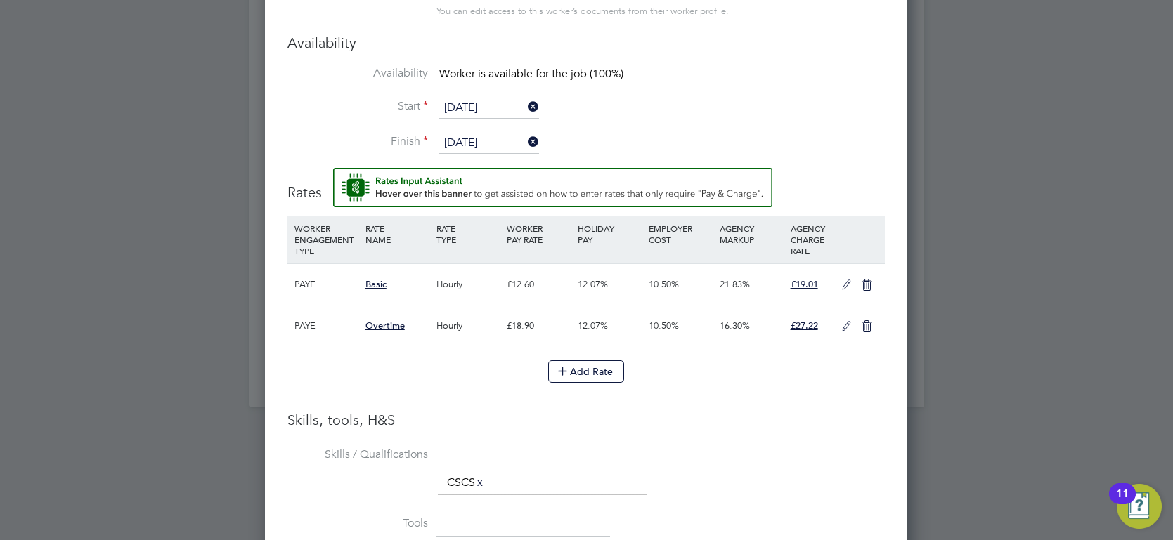
click at [843, 286] on icon at bounding box center [846, 285] width 18 height 11
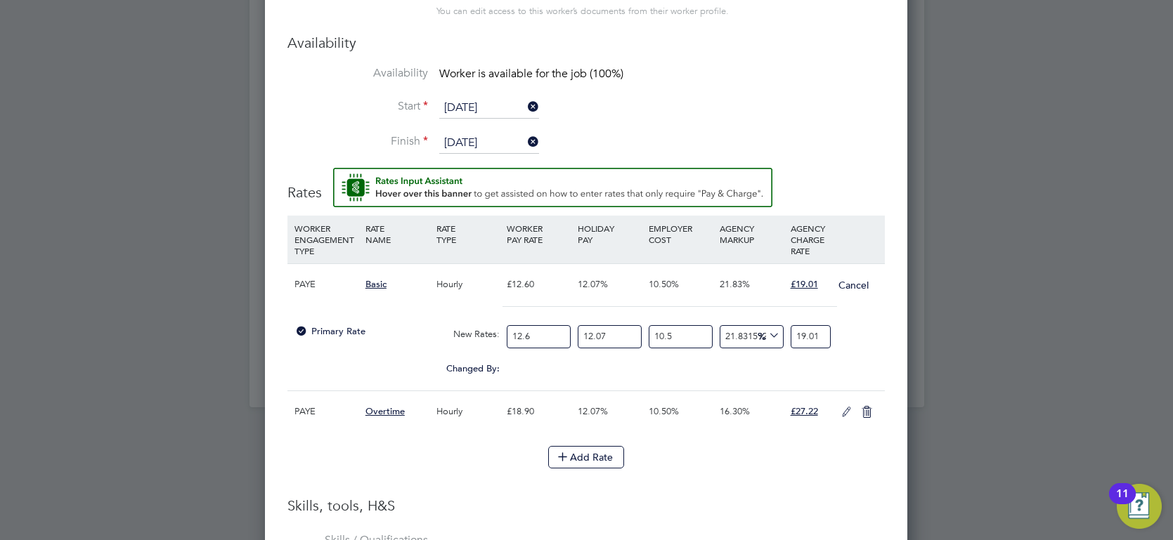
drag, startPoint x: 558, startPoint y: 333, endPoint x: 413, endPoint y: 320, distance: 145.3
click at [424, 323] on div "Primary Rate New Rates: 12.6 12.07 n/a 10.5 n/a 21.83159270851312 0 % 19.01" at bounding box center [585, 336] width 597 height 37
type input "1"
type input "1.5087301587301587"
type input "14"
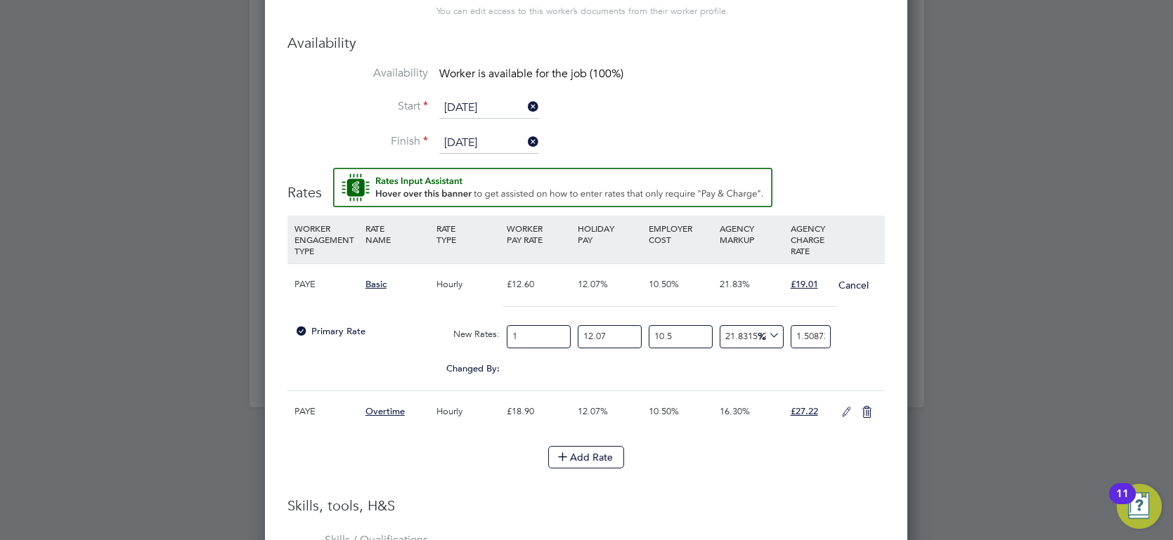
type input "21.122222222222224"
type input "14.1"
type input "21.273095238095237"
type input "14.12"
type input "21.30326984126984"
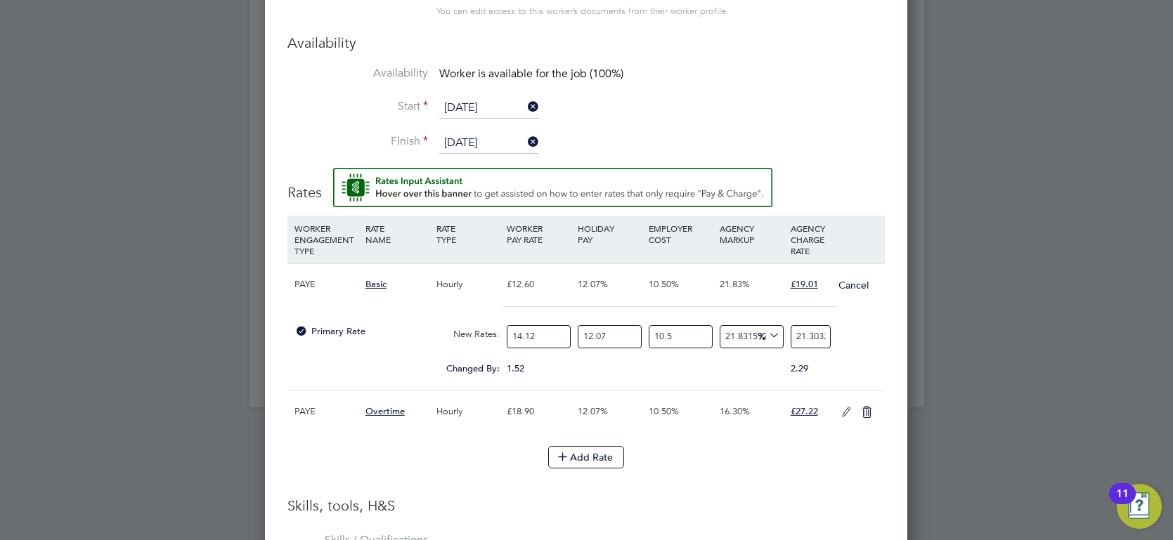
type input "14.12"
drag, startPoint x: 624, startPoint y: 334, endPoint x: 554, endPoint y: 336, distance: 70.3
click at [559, 335] on div "Primary Rate New Rates: 14.12 12.07 n/a 10.5 n/a 21.83159270851312 3.8174360212…" at bounding box center [585, 336] width 597 height 37
type input "0"
type input "19.008896083938467"
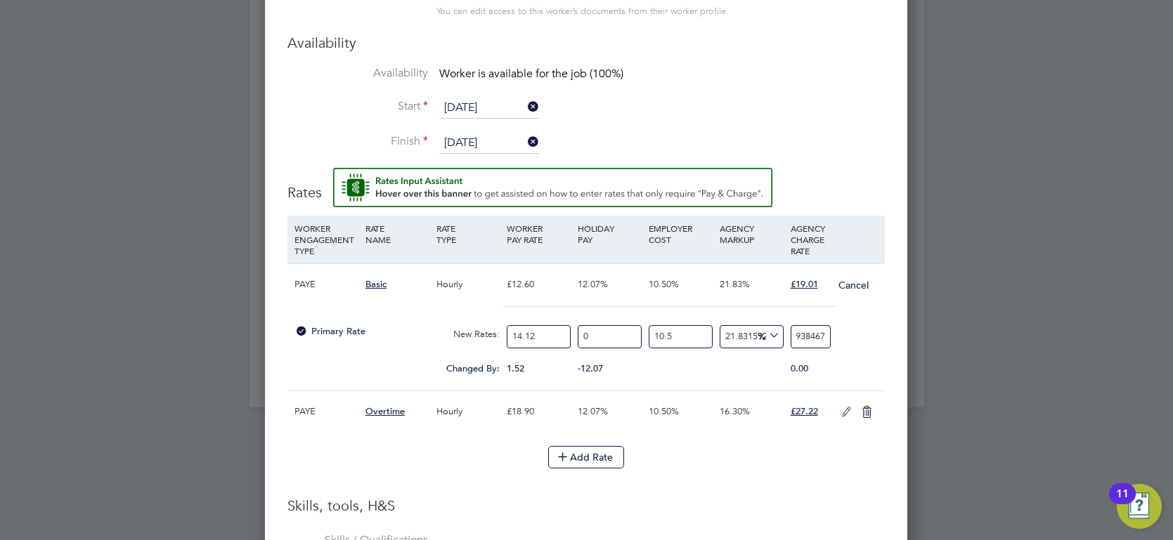
drag, startPoint x: 797, startPoint y: 334, endPoint x: 892, endPoint y: 339, distance: 94.3
click at [892, 339] on div "Worker Submission Mandatory Fields Vacancy 1 x Labourer 2025 Client Config Love…" at bounding box center [586, 296] width 642 height 1379
type input "-93.59081178777896"
type input "1"
type input "21.77457603219976"
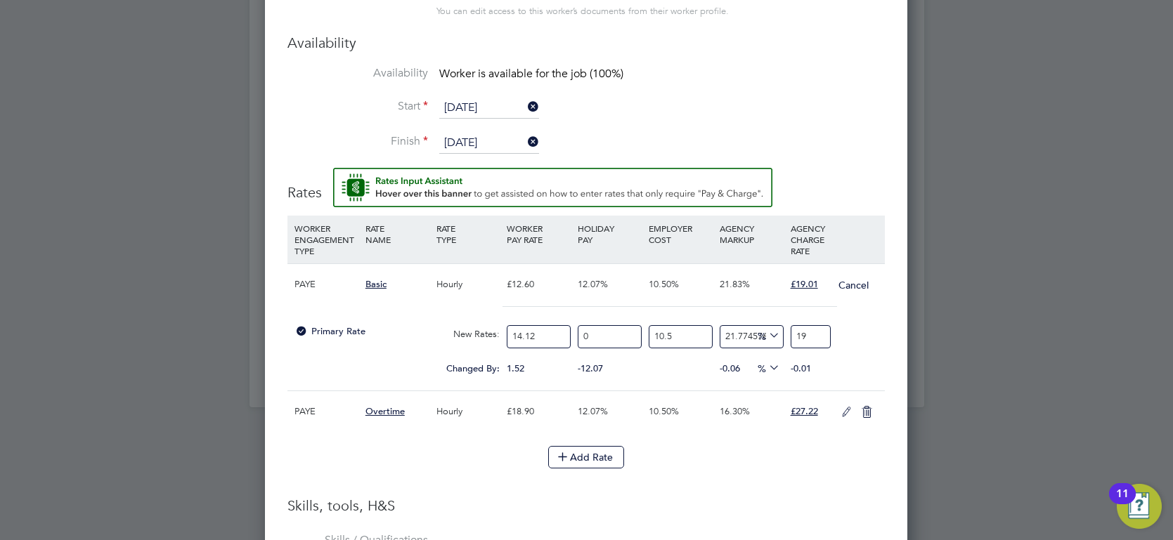
type input "19.0"
type input "21.838667914321974"
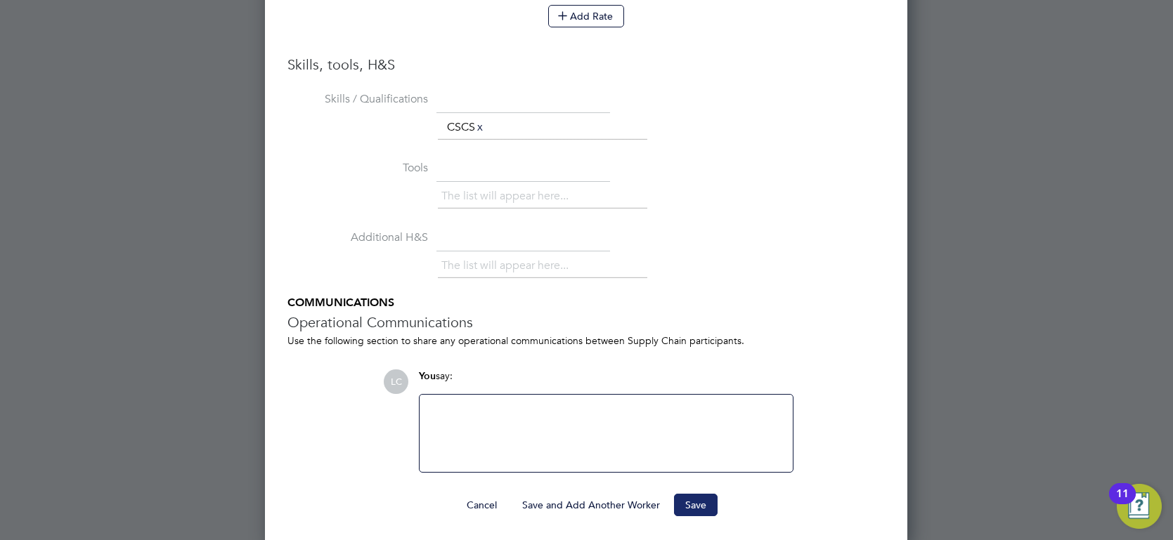
type input "19.01"
click at [685, 498] on button "Save" at bounding box center [696, 505] width 44 height 22
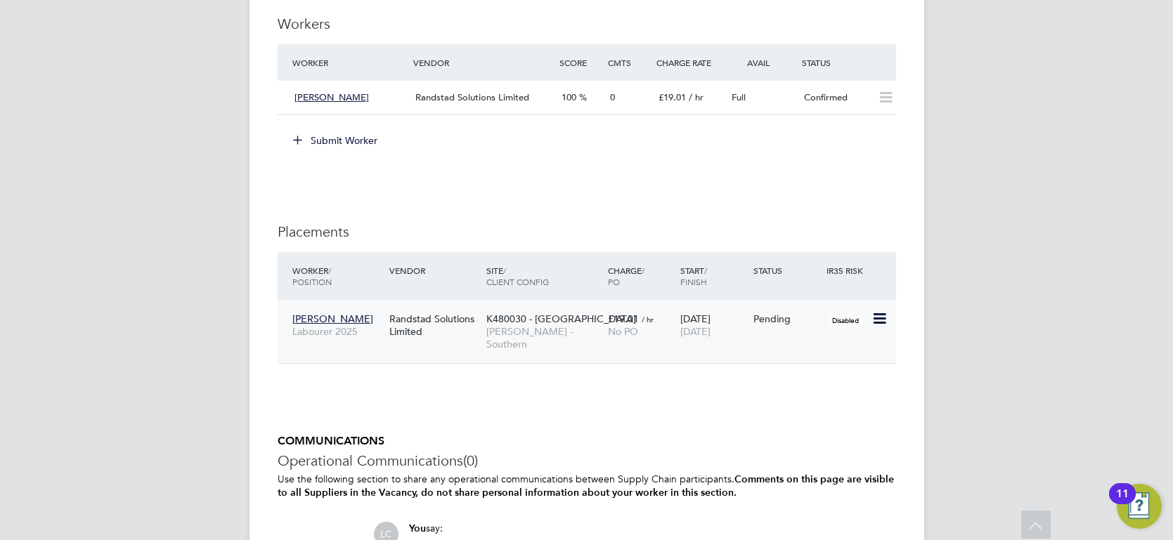
click at [874, 315] on icon at bounding box center [878, 319] width 14 height 17
click at [757, 405] on li "Start" at bounding box center [814, 406] width 144 height 20
type input "Dan Byng"
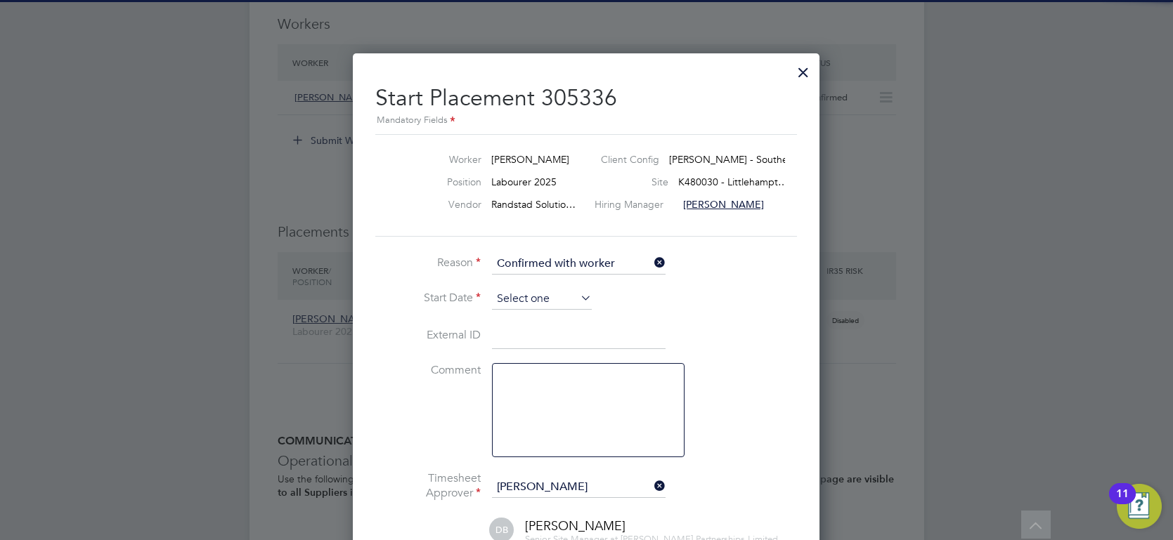
click at [561, 291] on input at bounding box center [542, 299] width 100 height 21
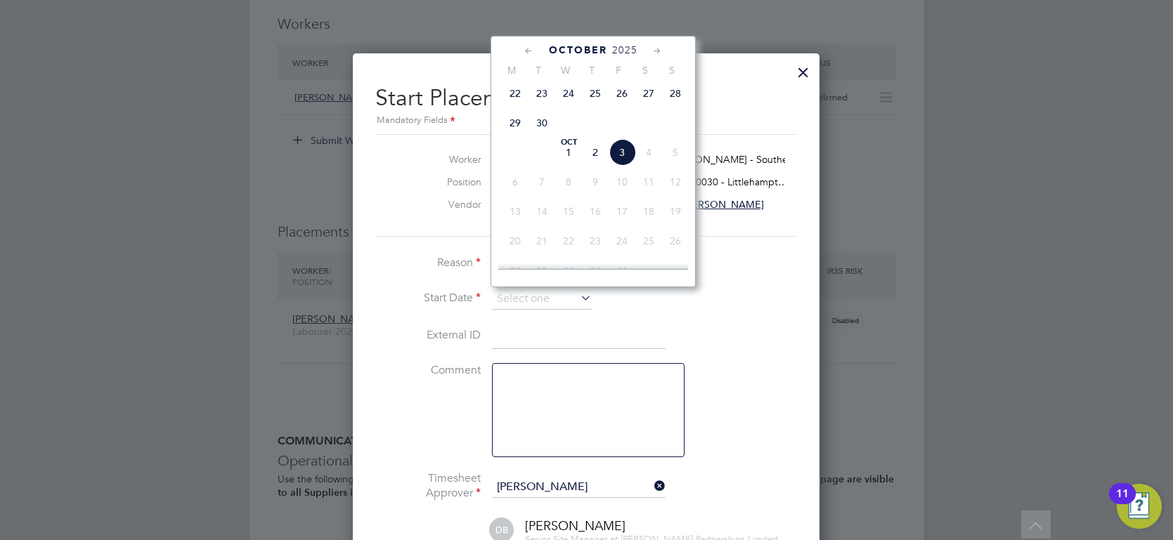
click at [518, 130] on span "29" at bounding box center [515, 123] width 27 height 27
type input "29 Sep 2025"
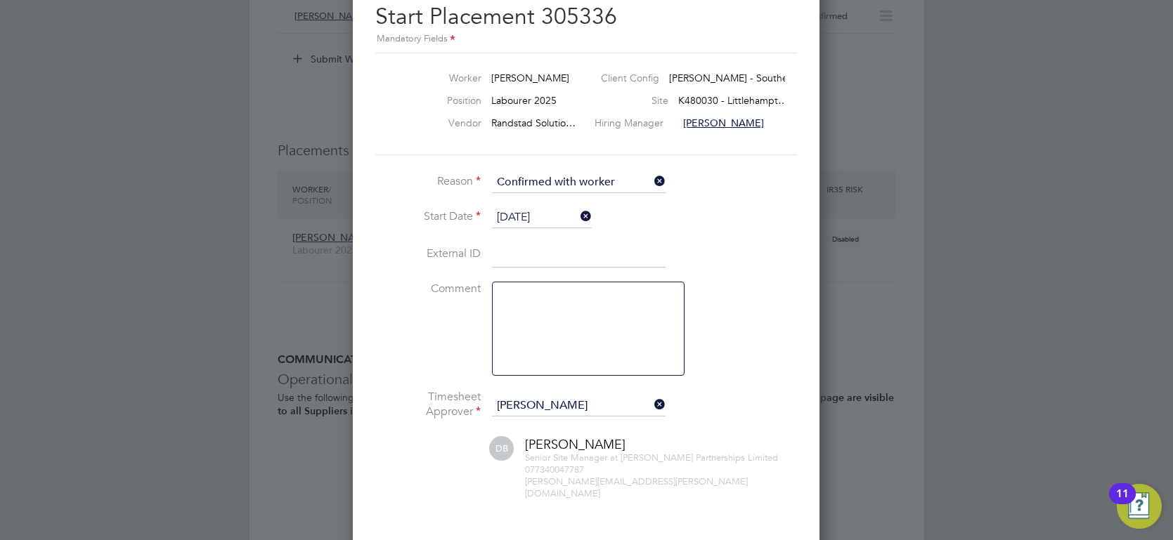
click at [651, 401] on icon at bounding box center [651, 405] width 0 height 20
click at [597, 410] on input at bounding box center [579, 406] width 174 height 21
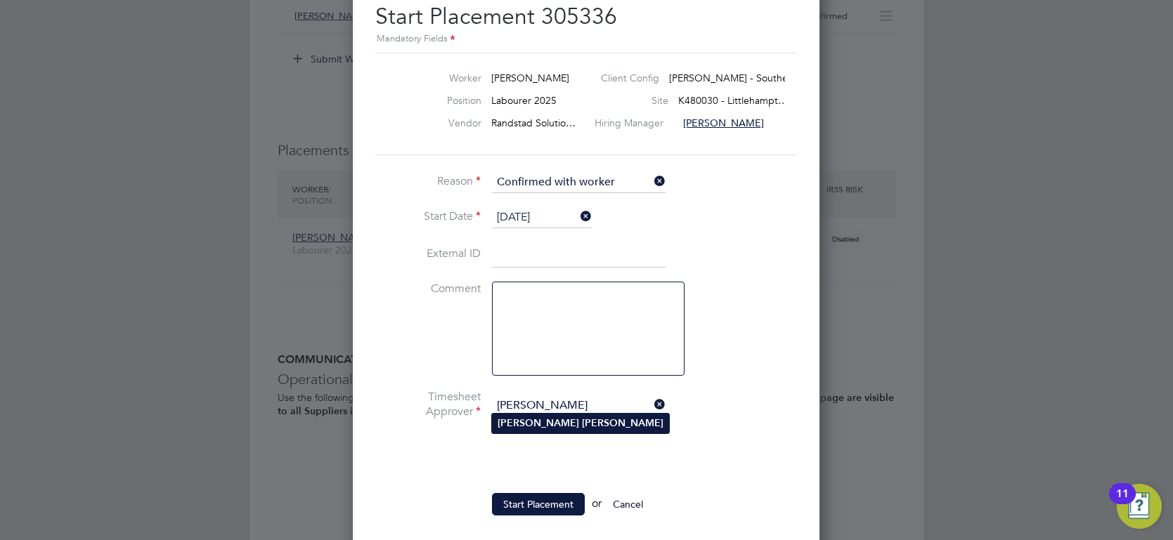
click at [582, 431] on li "Ryan Gill" at bounding box center [580, 423] width 177 height 19
type input "Ryan Gill"
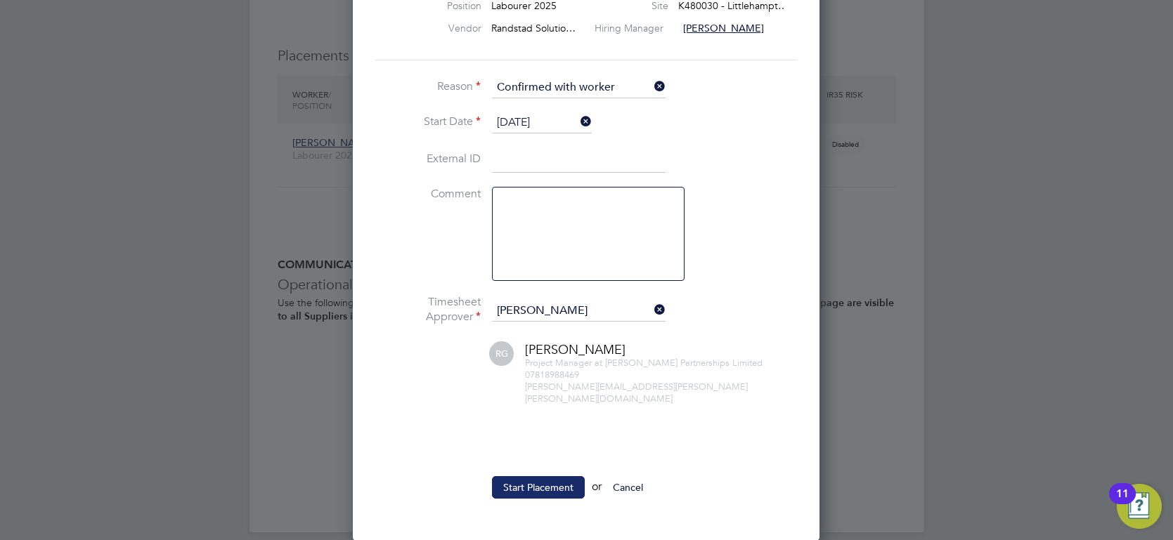
click at [536, 476] on button "Start Placement" at bounding box center [538, 487] width 93 height 22
